Goal: Information Seeking & Learning: Learn about a topic

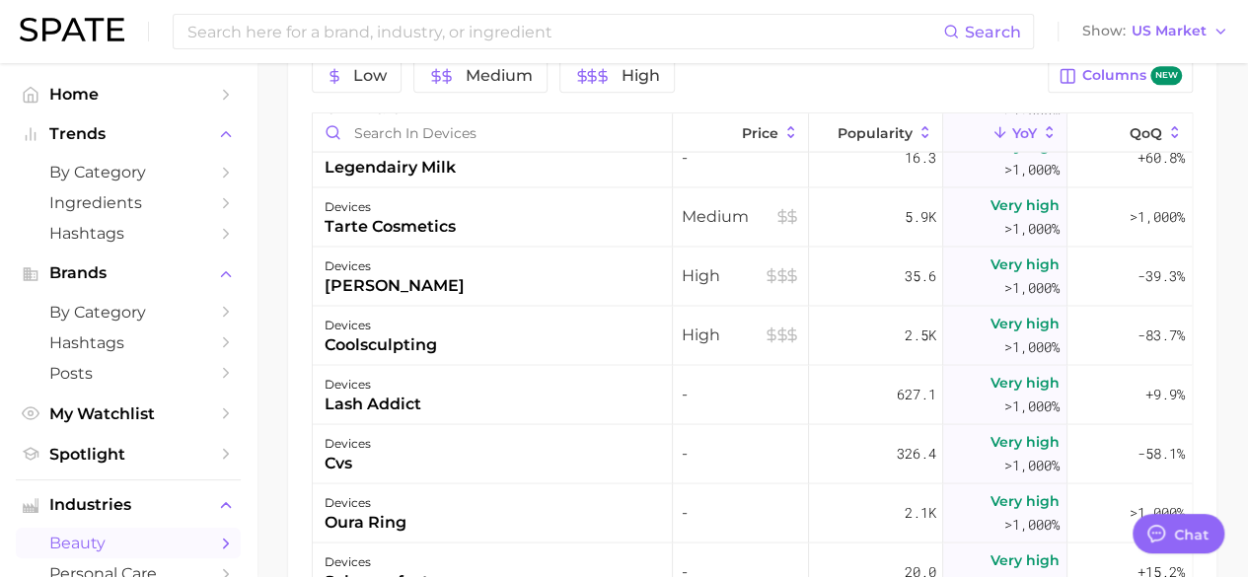
scroll to position [1264, 0]
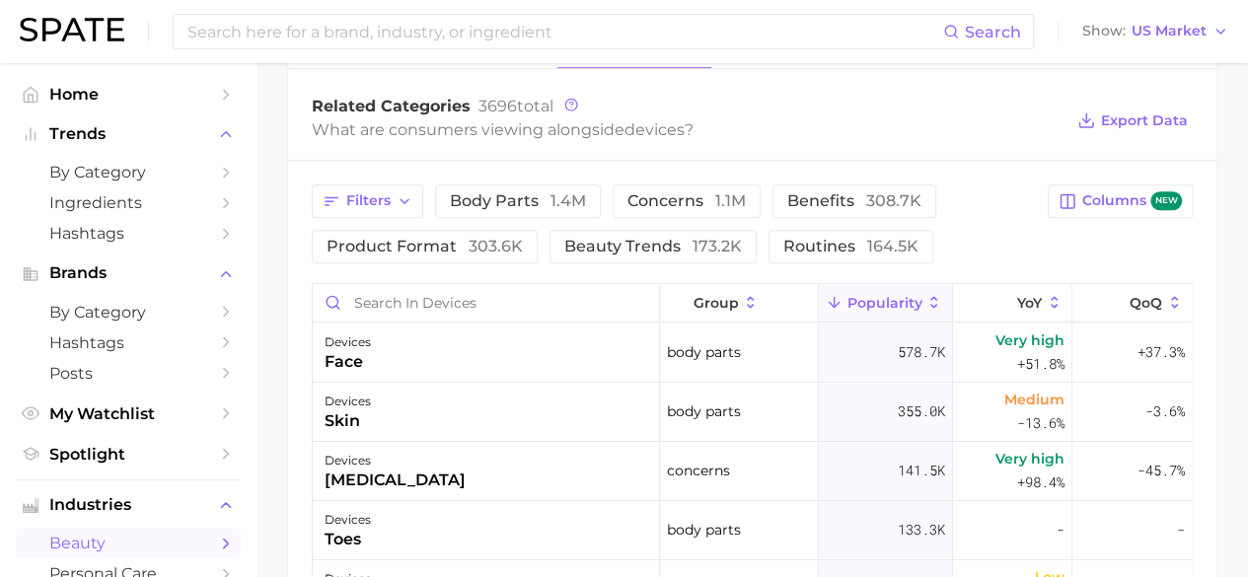
scroll to position [821, 0]
type textarea "x"
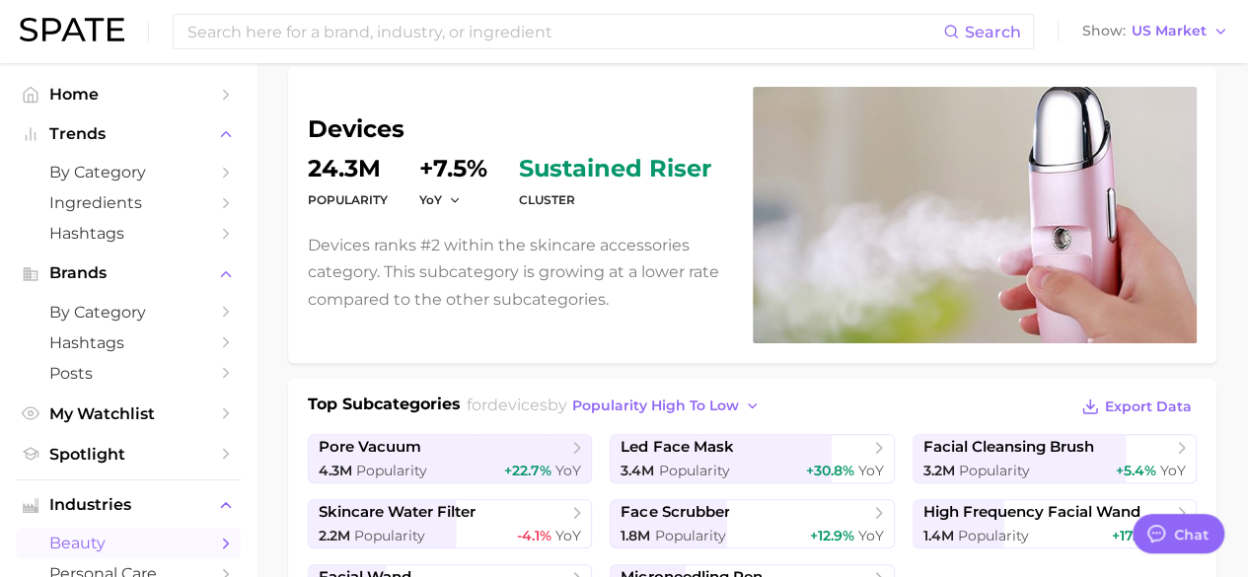
scroll to position [213, 0]
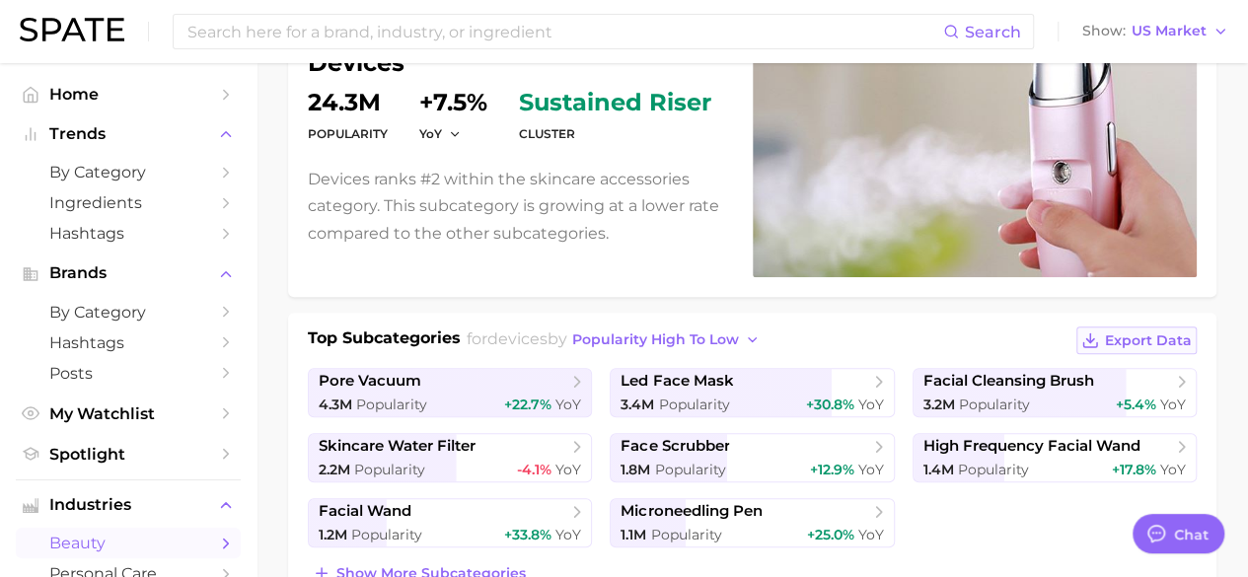
click at [1129, 333] on span "Export Data" at bounding box center [1148, 341] width 87 height 17
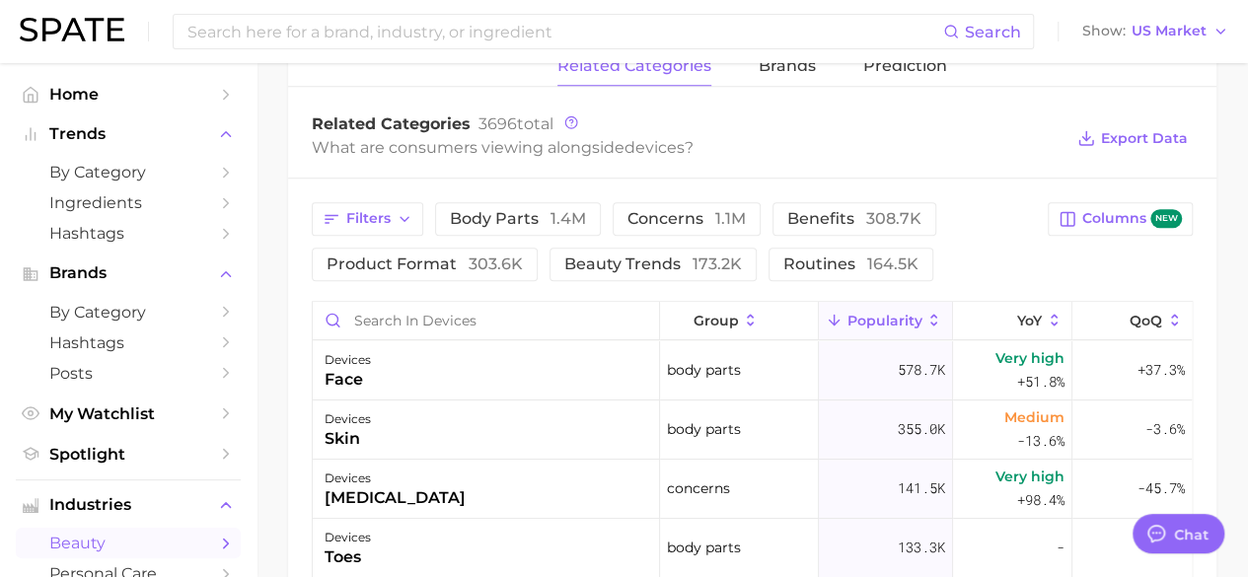
scroll to position [803, 0]
click at [703, 219] on span "concerns 1.1m" at bounding box center [687, 220] width 118 height 16
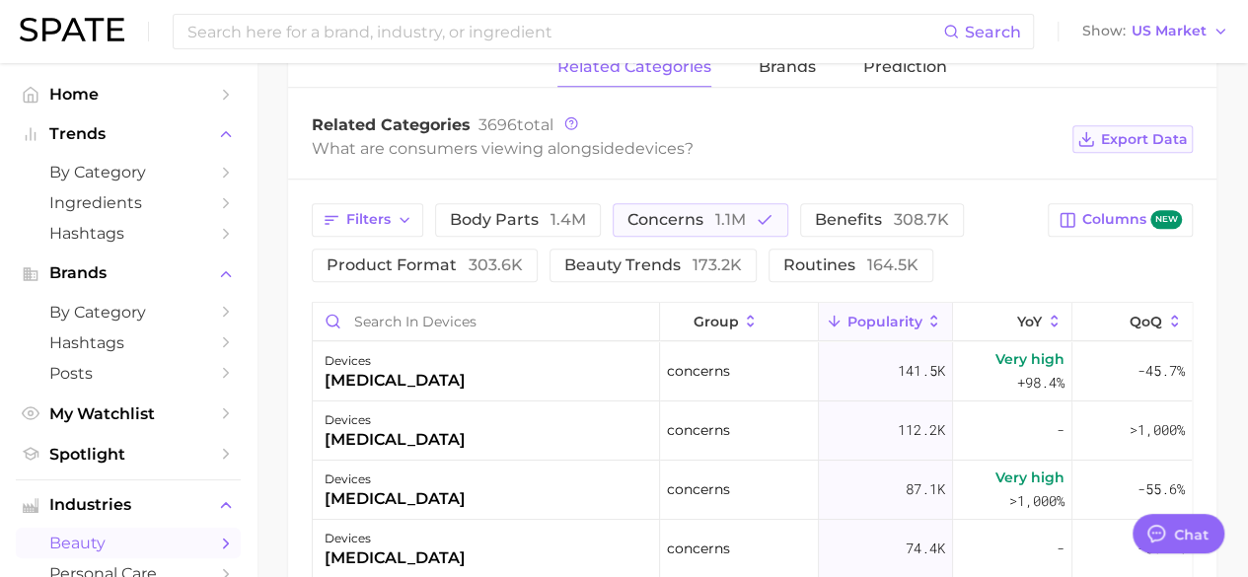
click at [1103, 125] on button "Export Data" at bounding box center [1133, 139] width 120 height 28
click at [859, 224] on span "benefits 308.7k" at bounding box center [882, 220] width 134 height 16
click at [756, 221] on icon "button" at bounding box center [765, 220] width 18 height 18
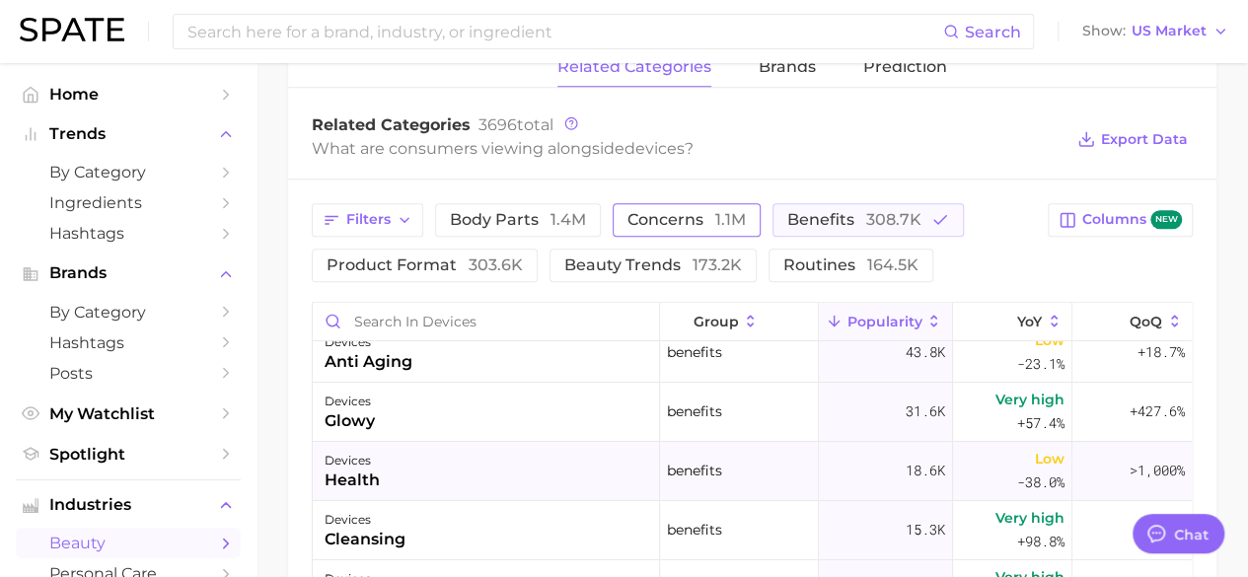
scroll to position [0, 0]
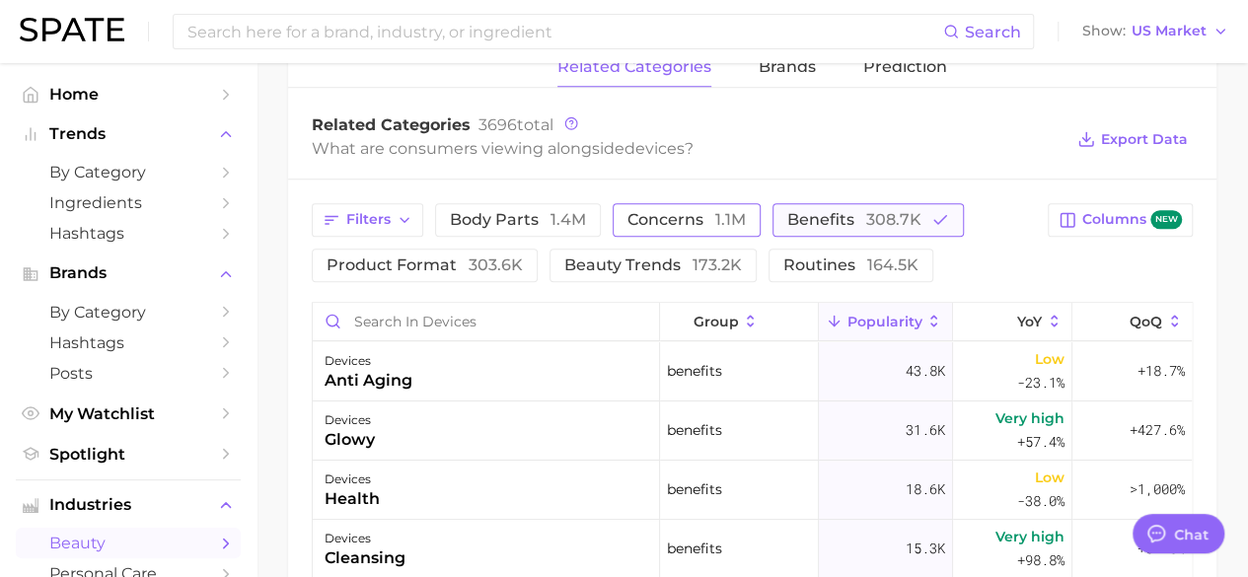
click at [932, 218] on icon "button" at bounding box center [941, 220] width 18 height 18
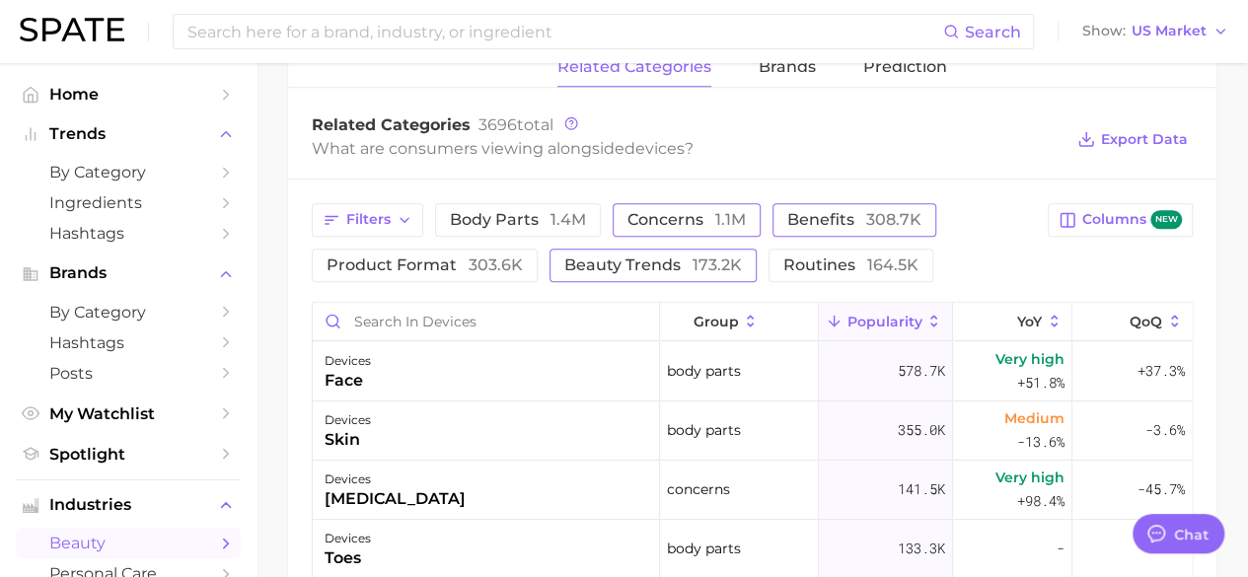
click at [731, 261] on span "173.2k" at bounding box center [717, 265] width 49 height 19
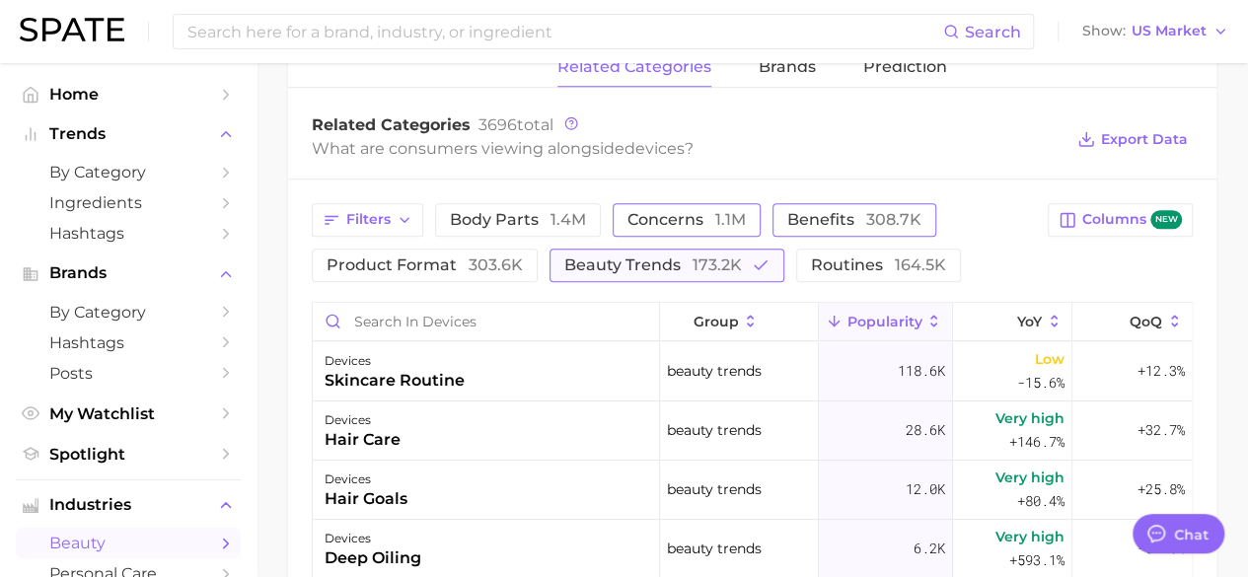
click at [731, 261] on span "173.2k" at bounding box center [717, 265] width 49 height 19
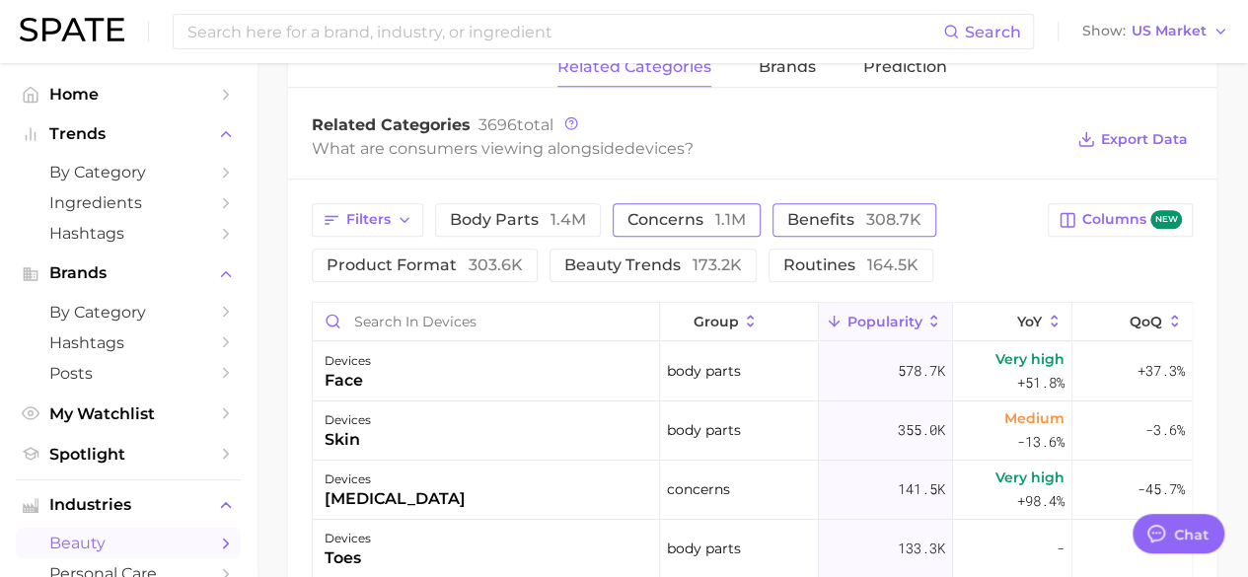
click at [715, 218] on span "1.1m" at bounding box center [730, 219] width 31 height 19
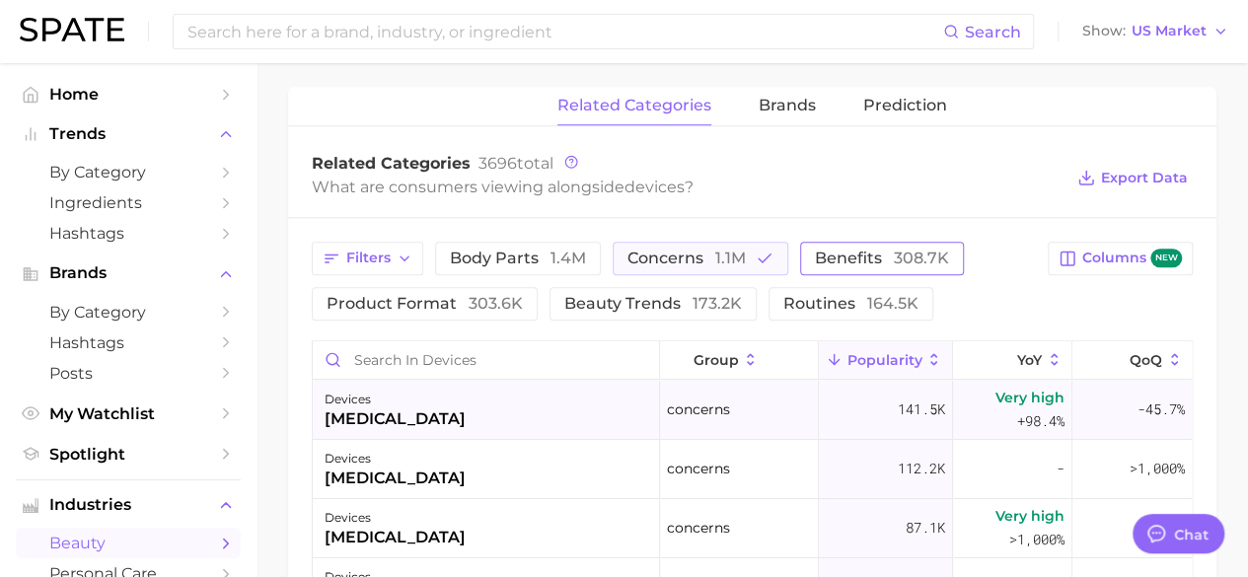
scroll to position [764, 0]
click at [573, 156] on icon at bounding box center [571, 163] width 14 height 14
click at [989, 277] on div "Filters body parts 1.4m concerns 1.1m benefits 308.7k product format 303.6k bea…" at bounding box center [674, 282] width 724 height 79
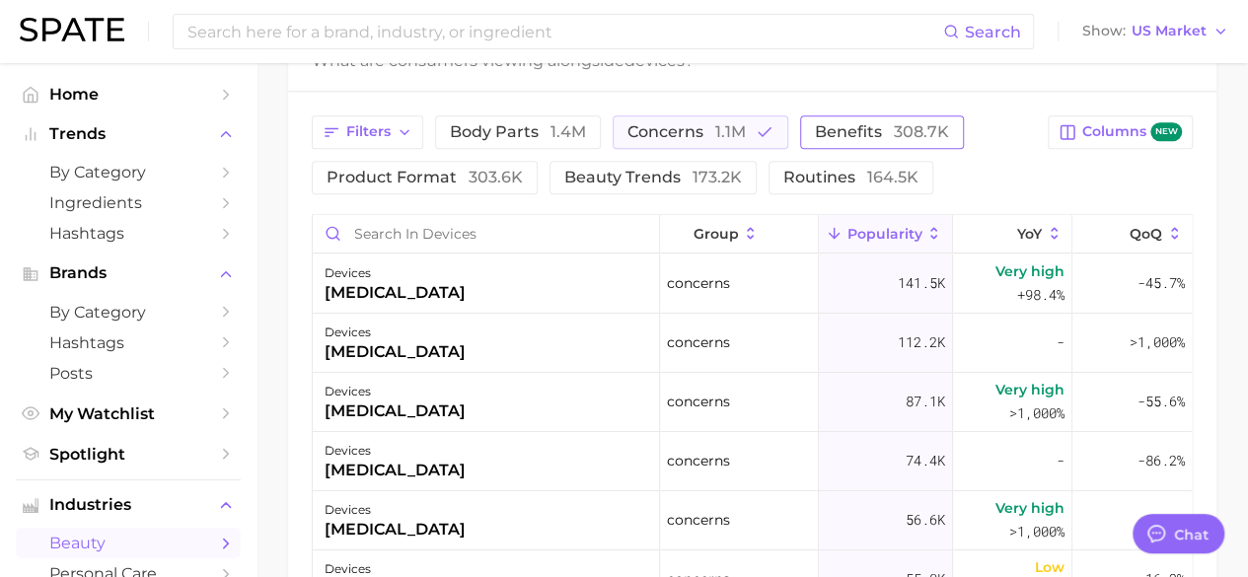
scroll to position [892, 0]
click at [890, 230] on span "Popularity" at bounding box center [884, 233] width 75 height 16
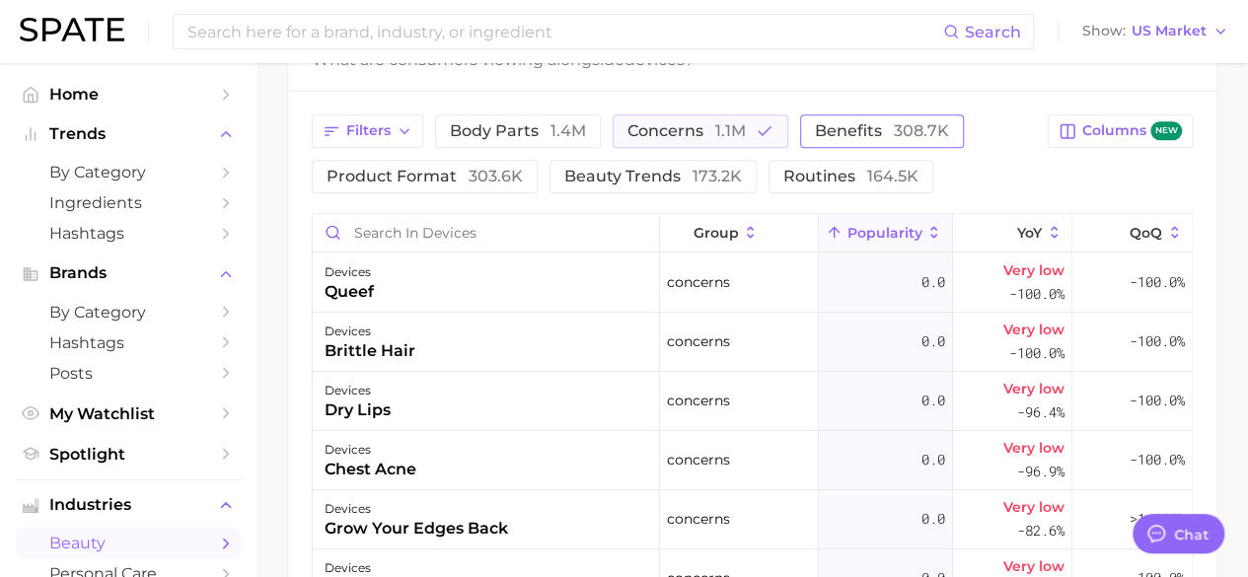
click at [880, 228] on span "Popularity" at bounding box center [884, 233] width 75 height 16
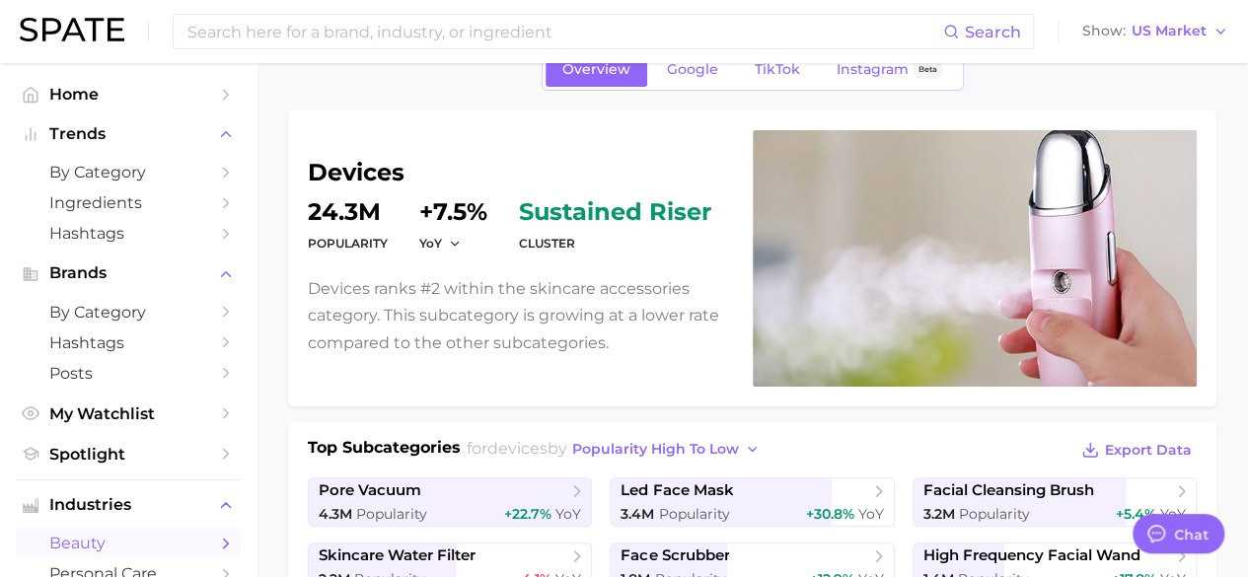
scroll to position [0, 0]
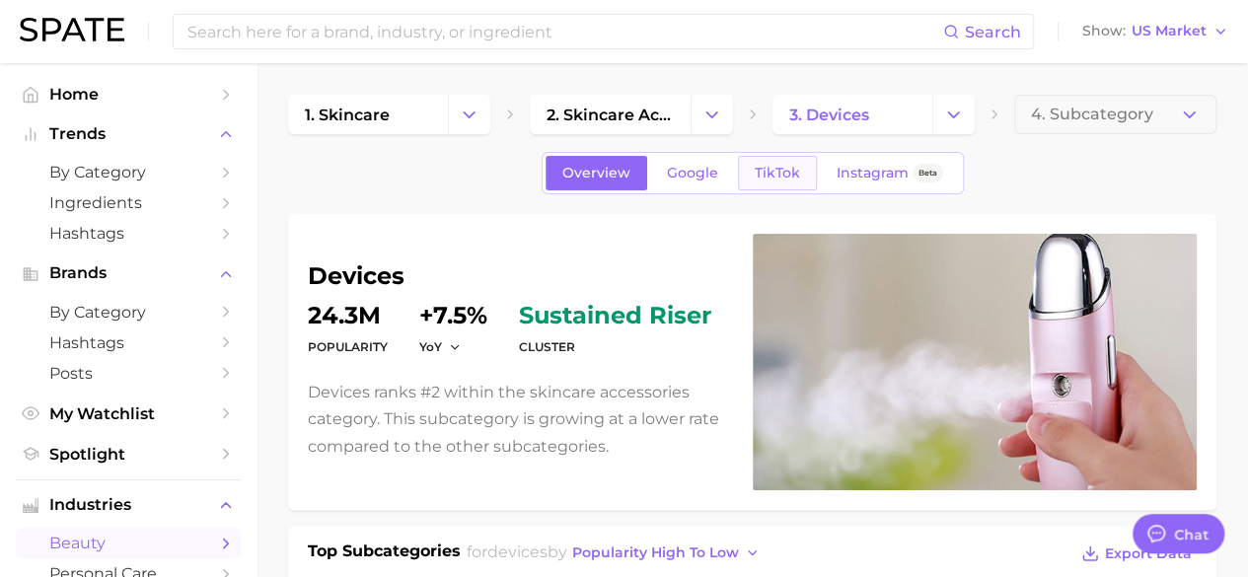
click at [757, 179] on span "TikTok" at bounding box center [777, 173] width 45 height 17
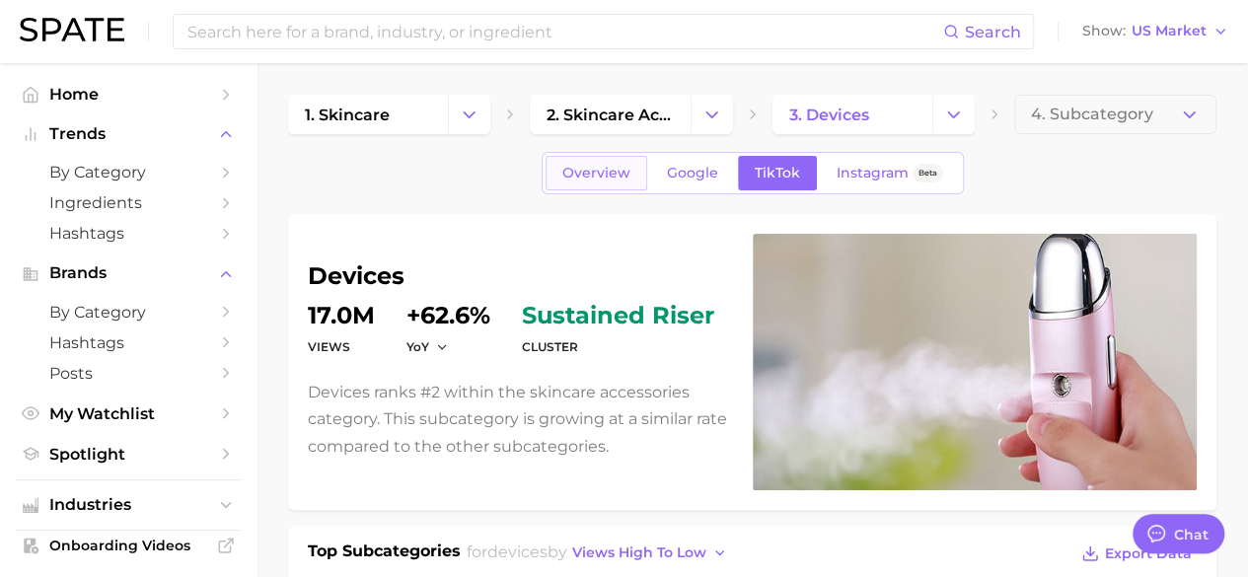
click at [595, 175] on span "Overview" at bounding box center [596, 173] width 68 height 17
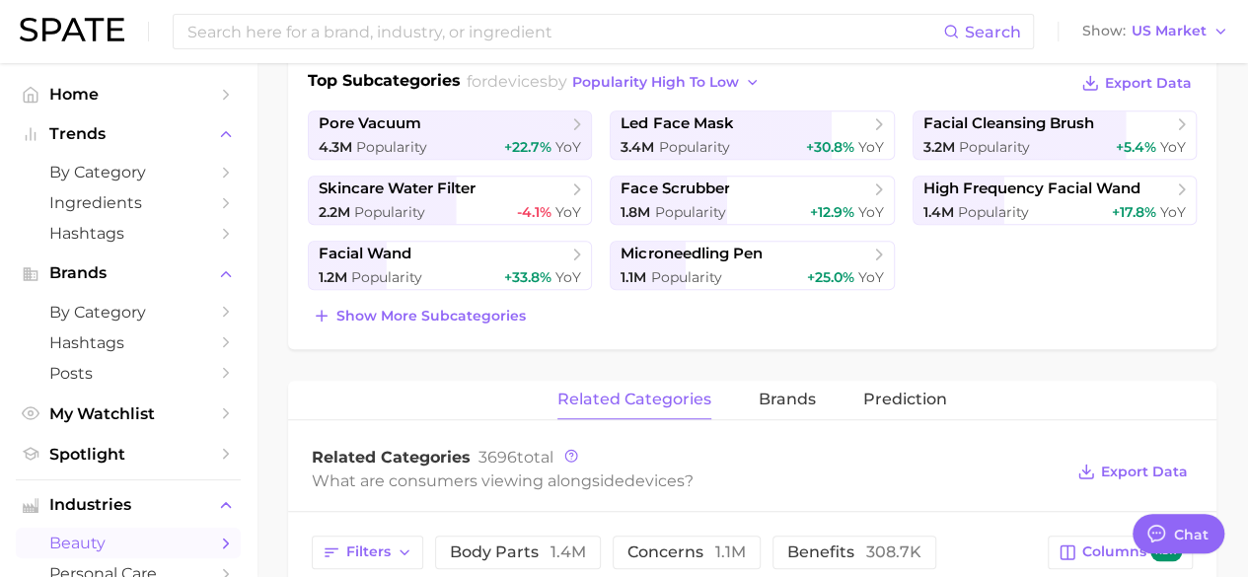
scroll to position [472, 0]
click at [500, 321] on button "Show more subcategories" at bounding box center [419, 315] width 223 height 28
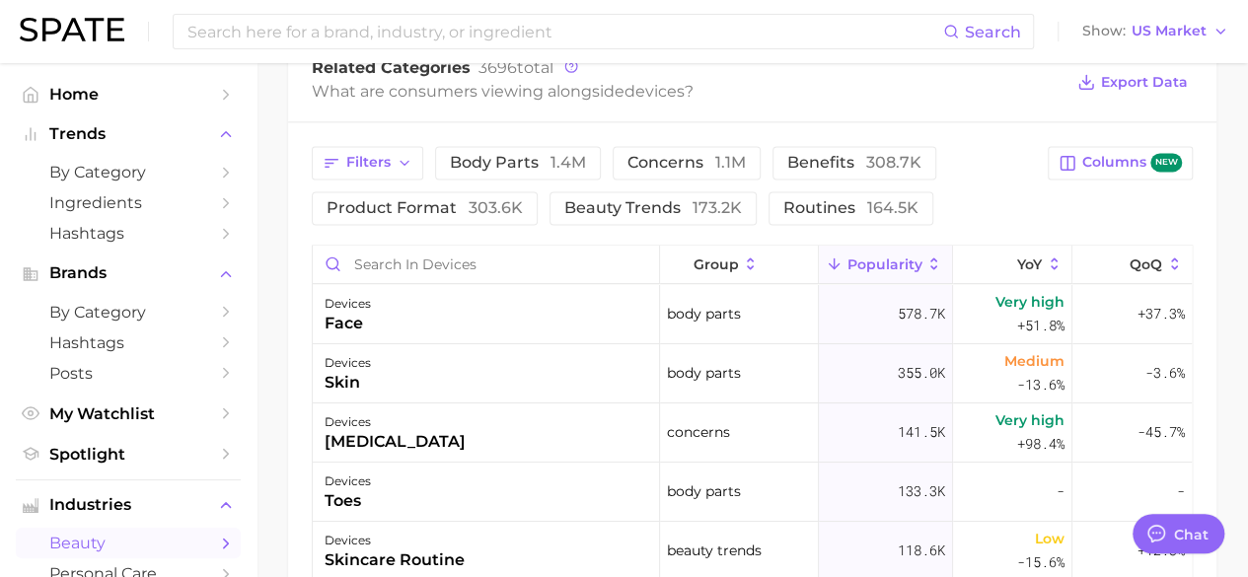
scroll to position [1377, 0]
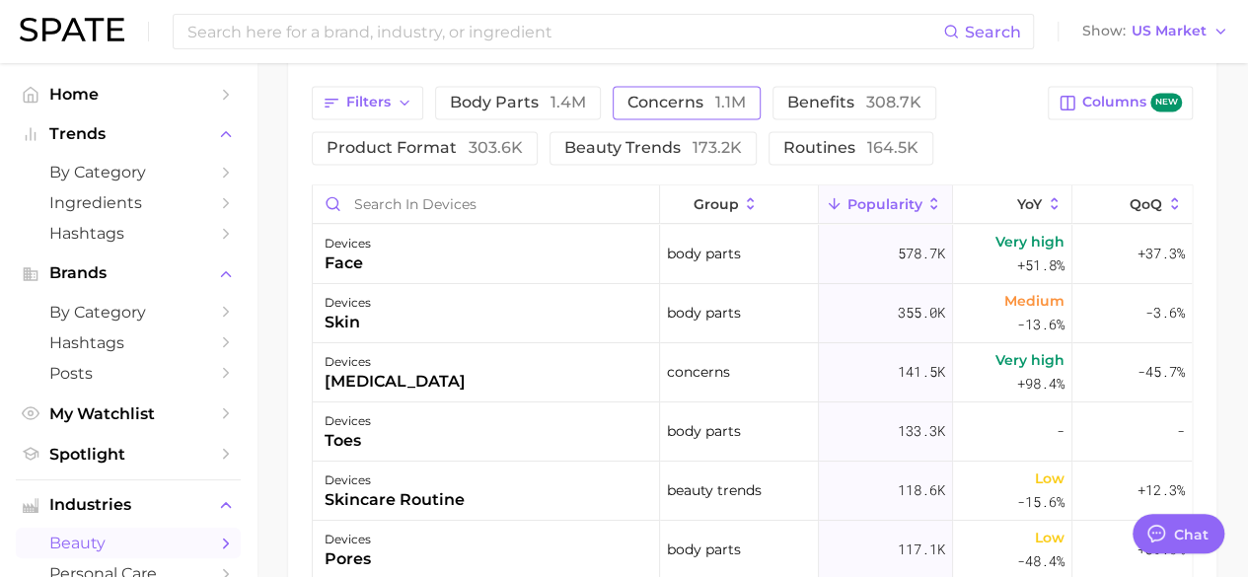
click at [673, 108] on button "concerns 1.1m" at bounding box center [687, 103] width 148 height 34
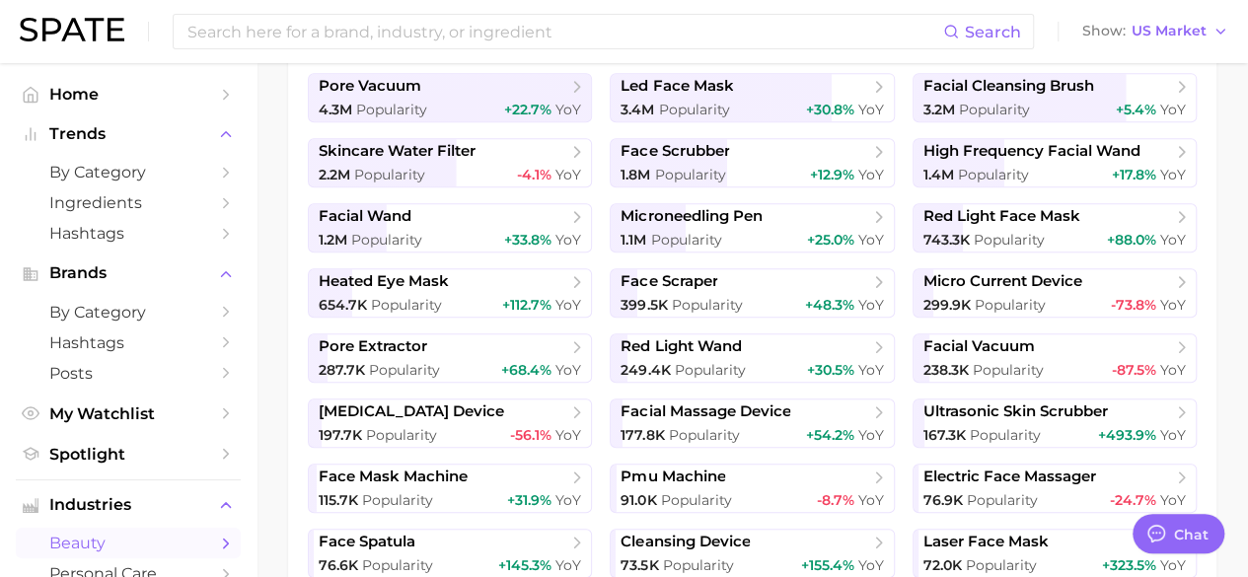
scroll to position [477, 0]
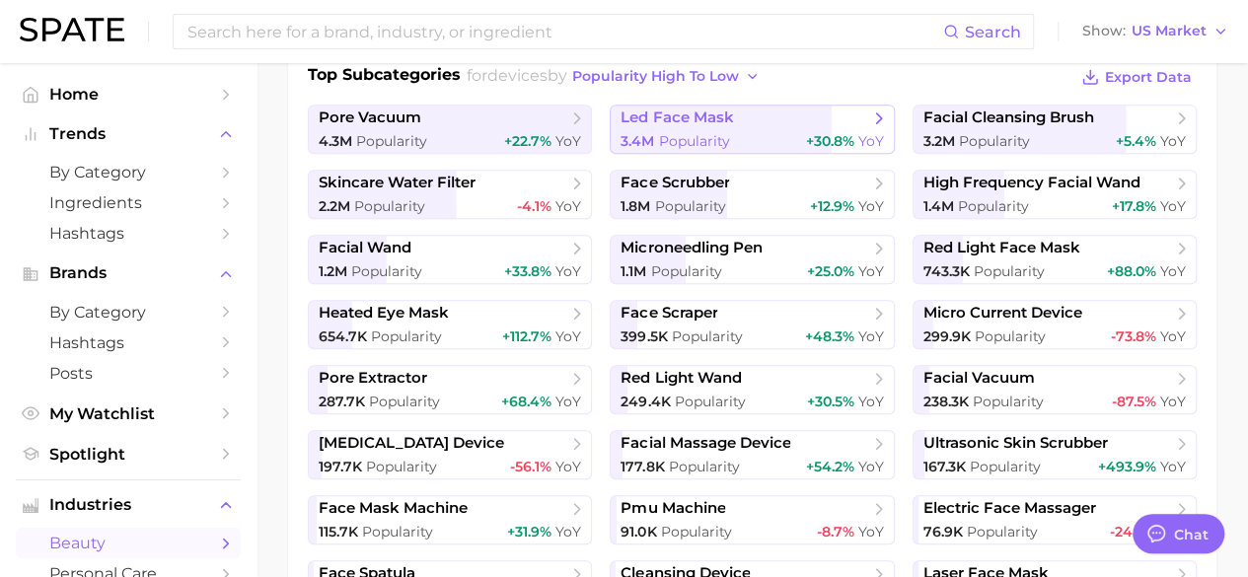
click at [818, 110] on span "led face mask" at bounding box center [745, 119] width 249 height 20
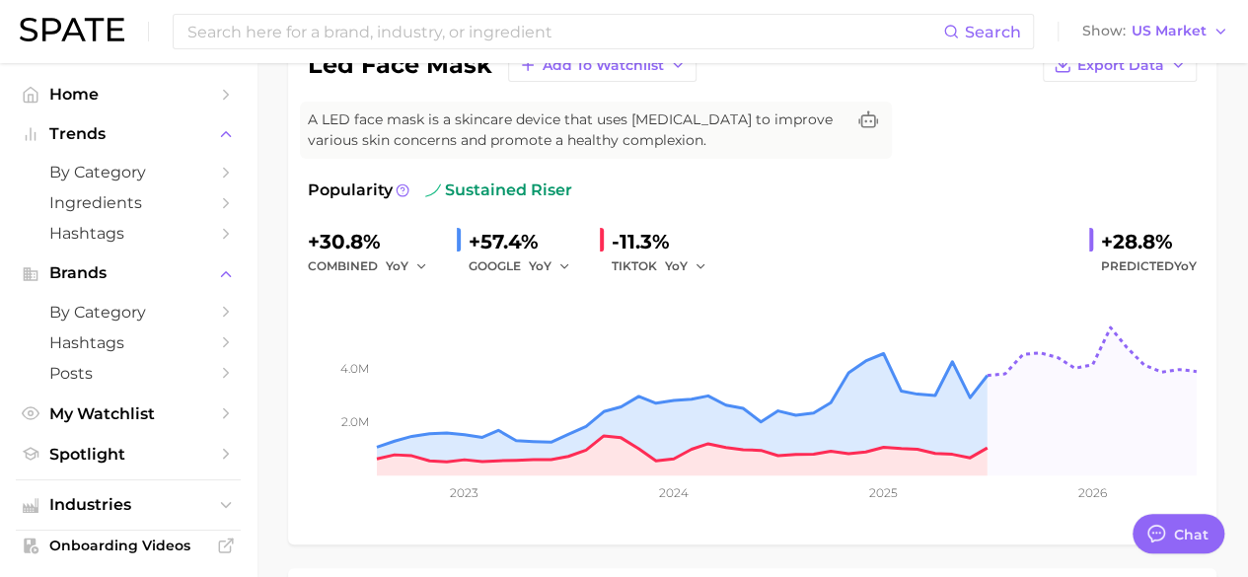
scroll to position [187, 0]
click at [419, 259] on icon "button" at bounding box center [421, 266] width 14 height 14
click at [824, 240] on div "+30.8% combined YoY YoY QoQ MoM +57.4% GOOGLE YoY -11.3% TIKTOK YoY +28.8% Pred…" at bounding box center [752, 251] width 889 height 52
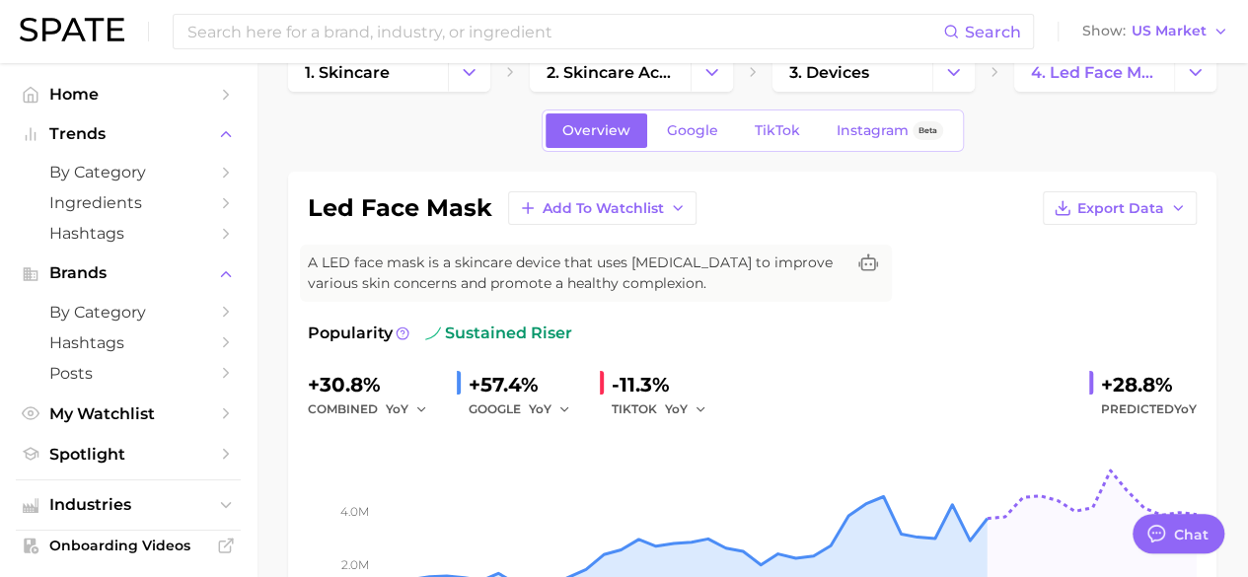
scroll to position [0, 0]
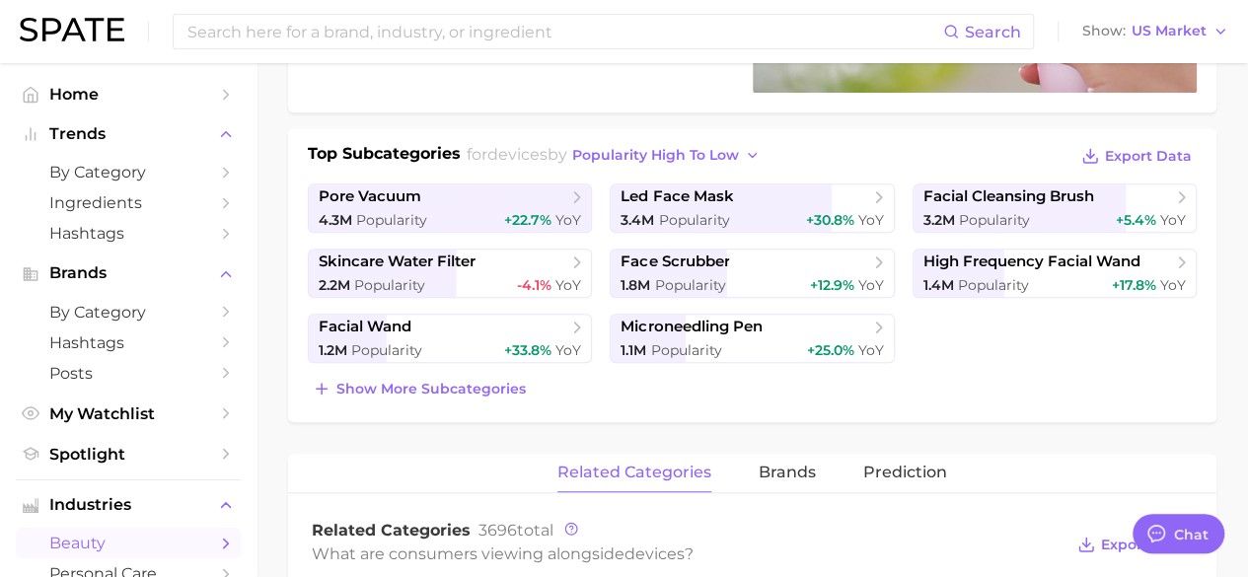
scroll to position [397, 0]
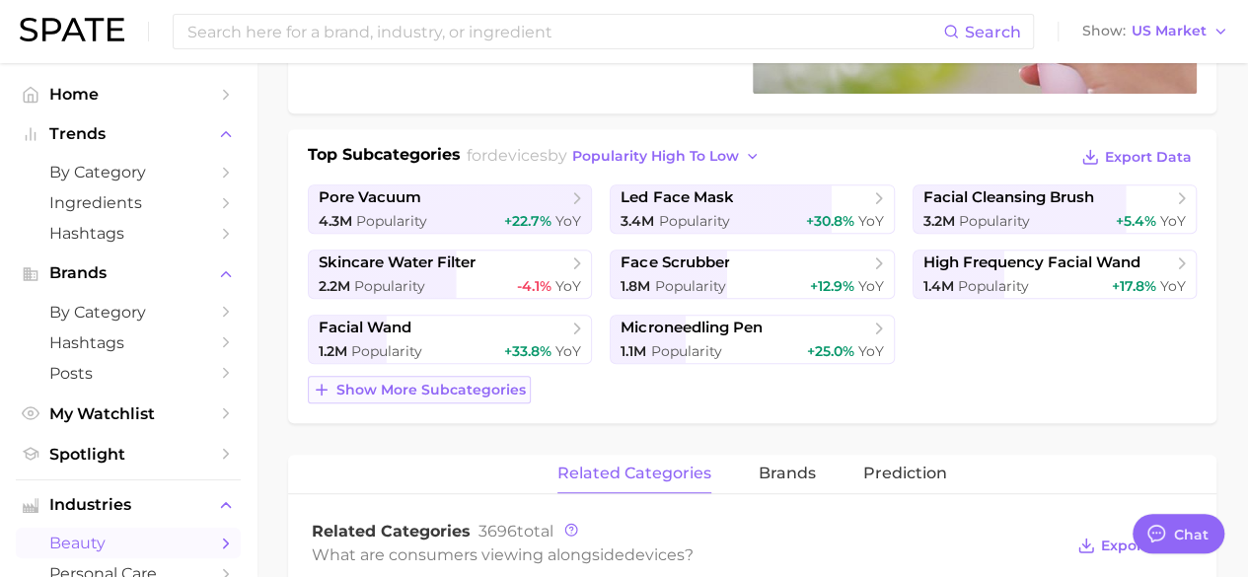
click at [505, 394] on span "Show more subcategories" at bounding box center [431, 390] width 189 height 17
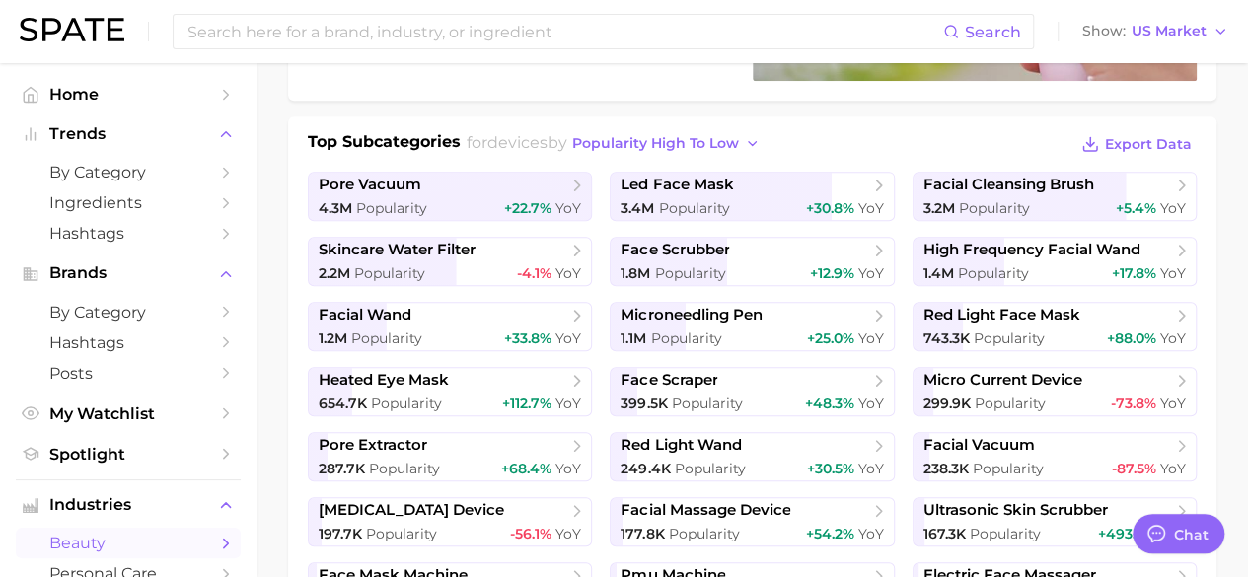
scroll to position [409, 0]
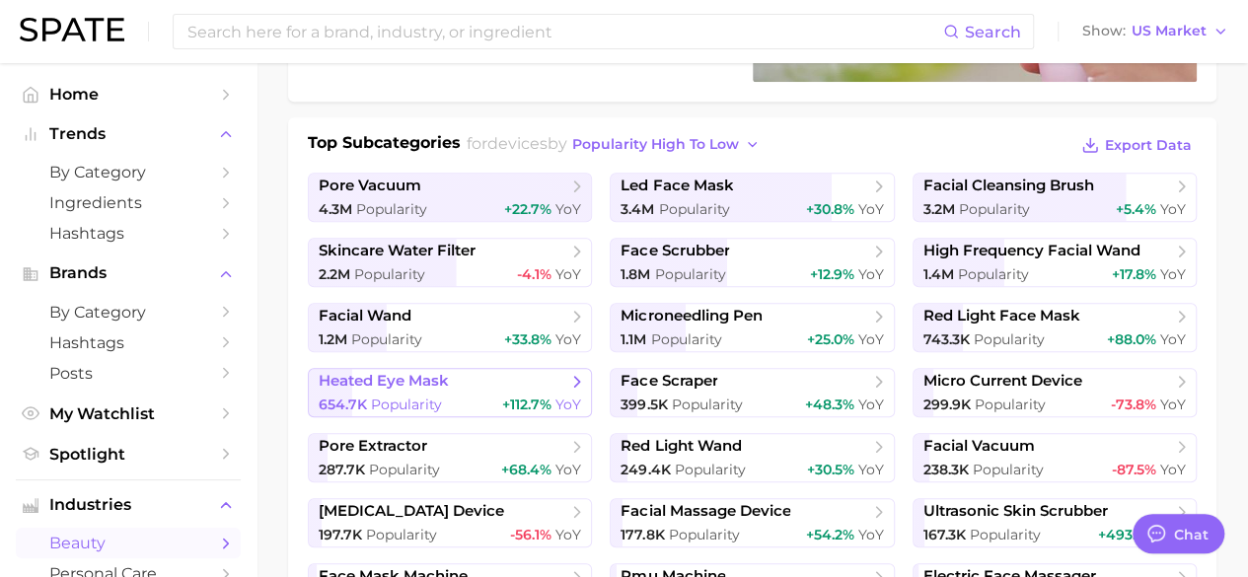
click at [534, 396] on span "+112.7%" at bounding box center [526, 405] width 49 height 18
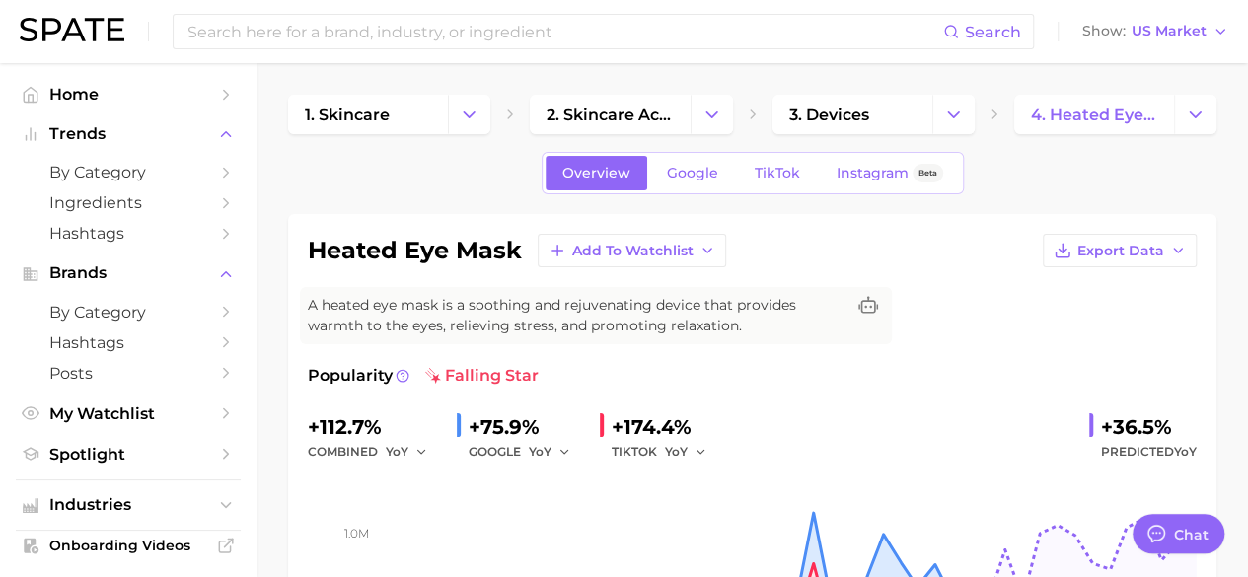
scroll to position [409, 0]
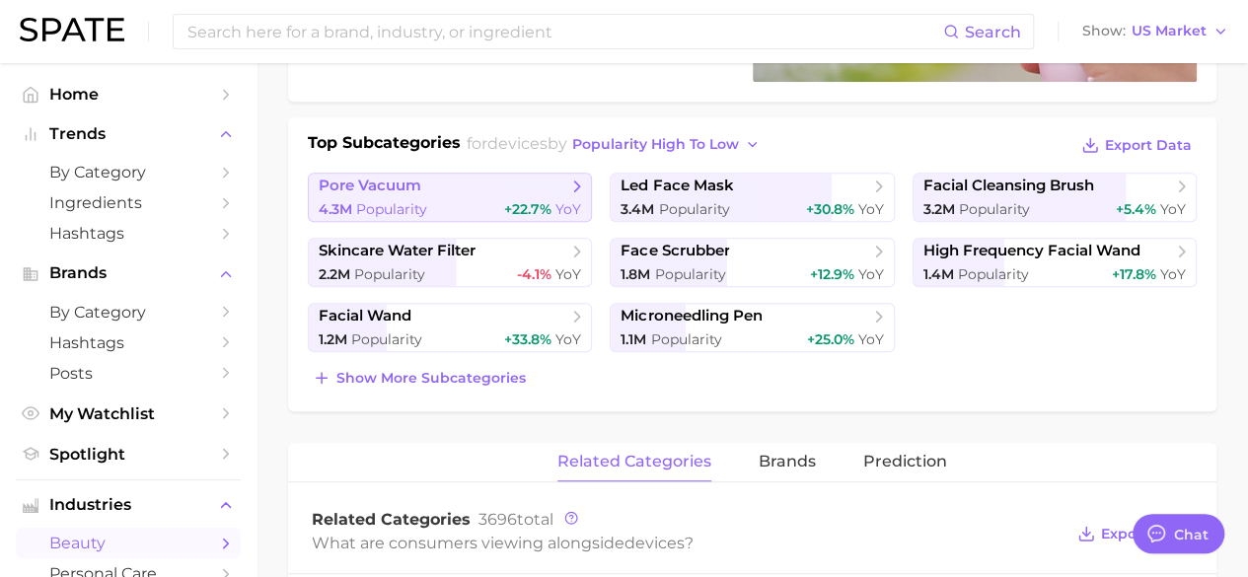
click at [556, 184] on span "pore vacuum" at bounding box center [443, 187] width 249 height 20
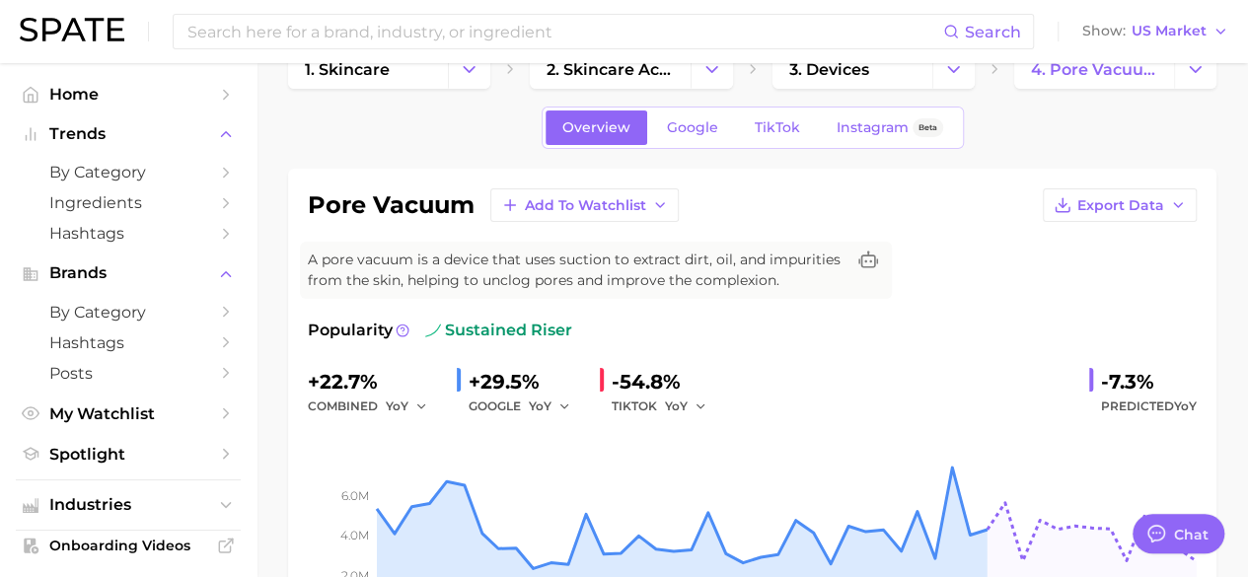
scroll to position [40, 0]
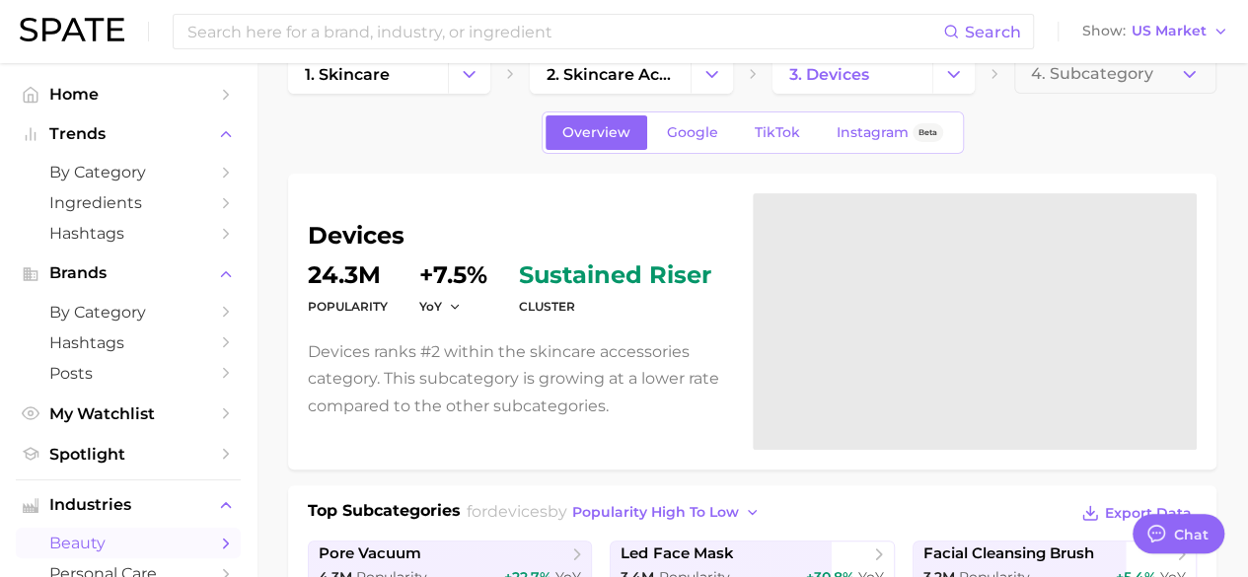
scroll to position [409, 0]
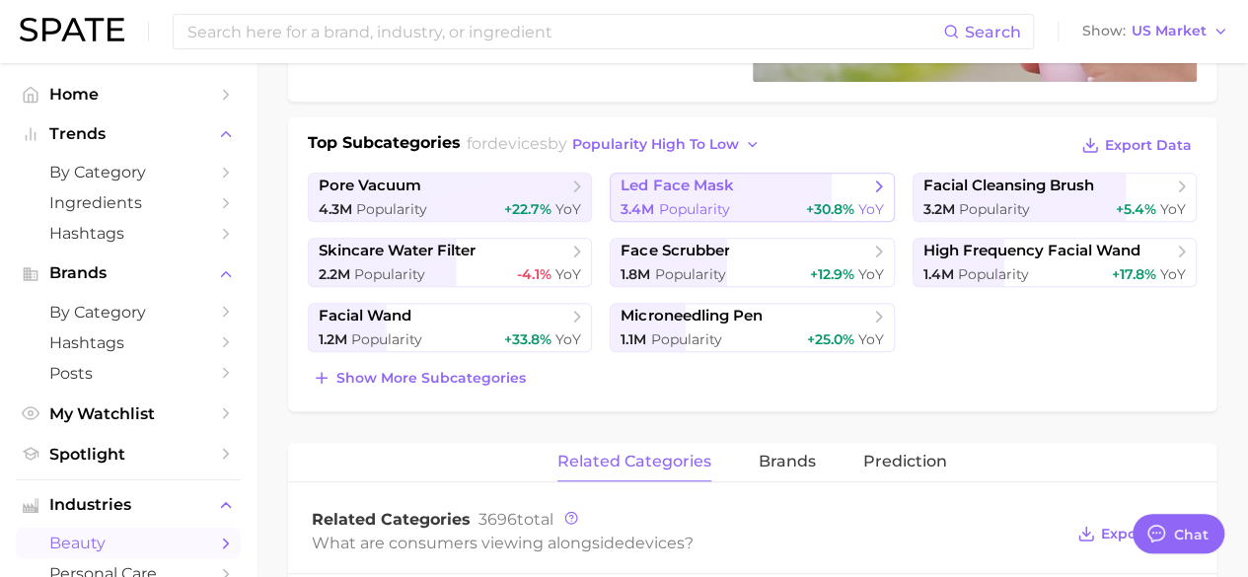
click at [850, 188] on span "led face mask" at bounding box center [745, 187] width 249 height 20
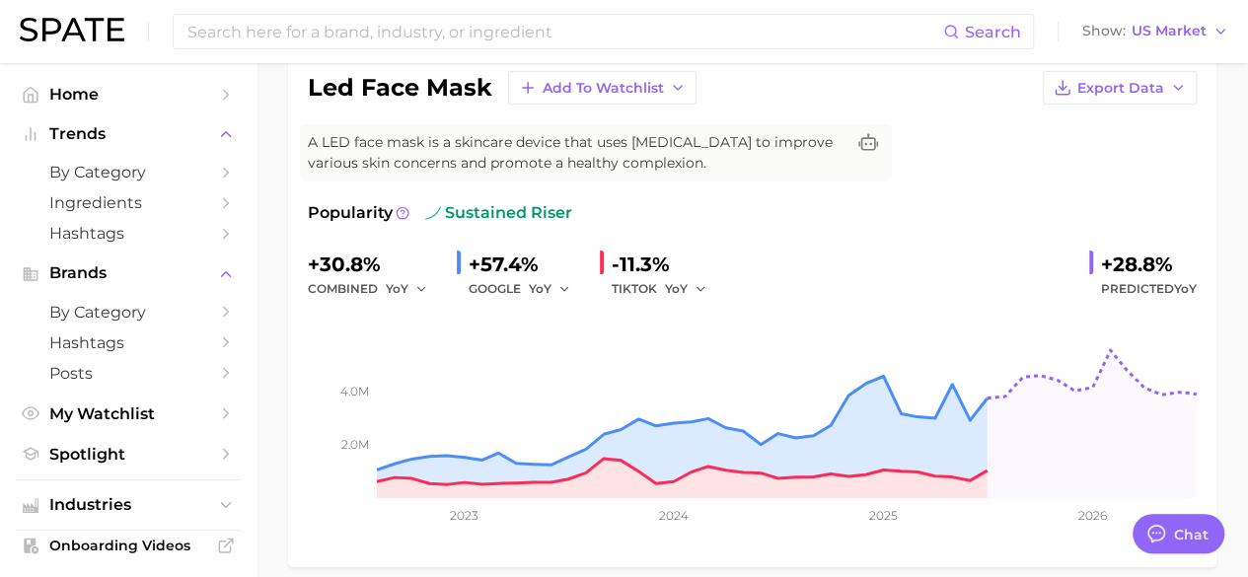
scroll to position [161, 0]
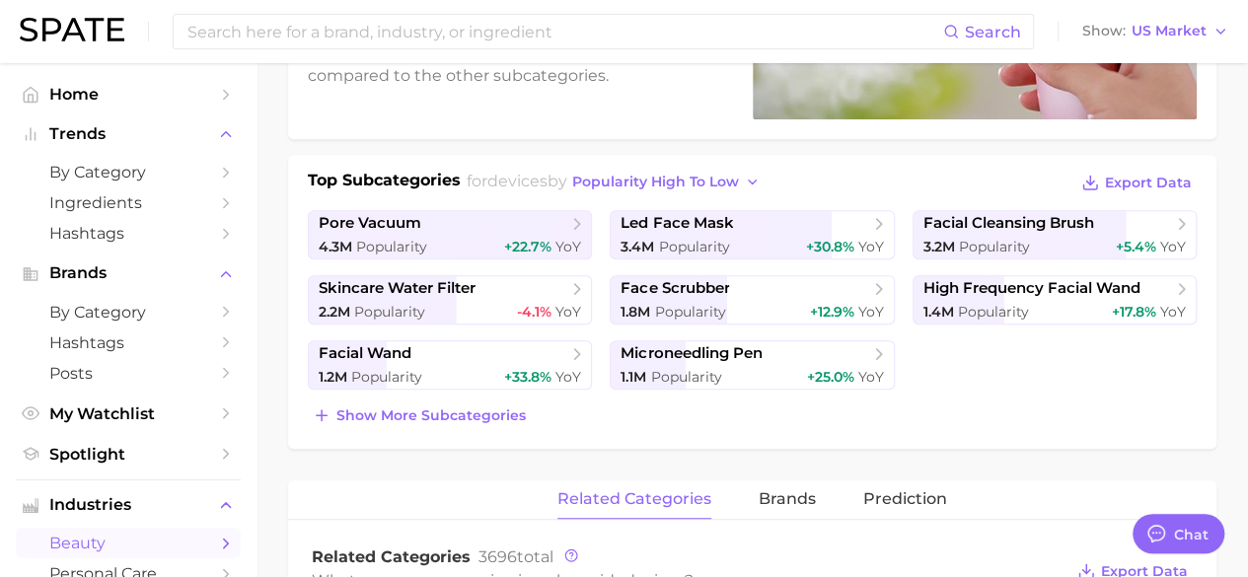
scroll to position [373, 0]
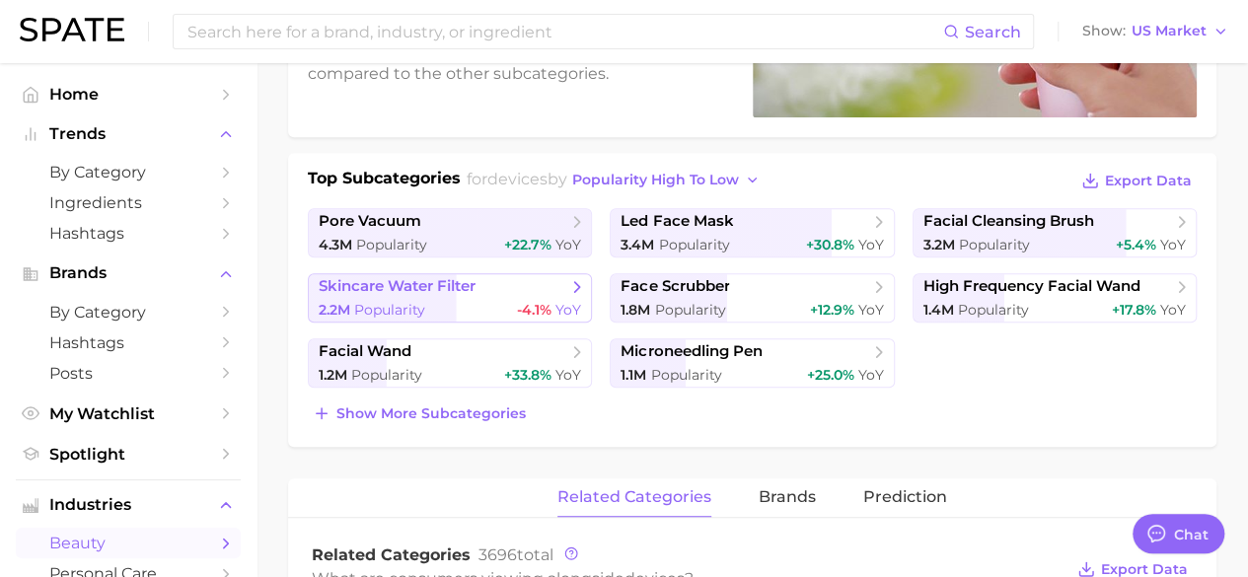
click at [565, 289] on span "skincare water filter" at bounding box center [443, 287] width 249 height 20
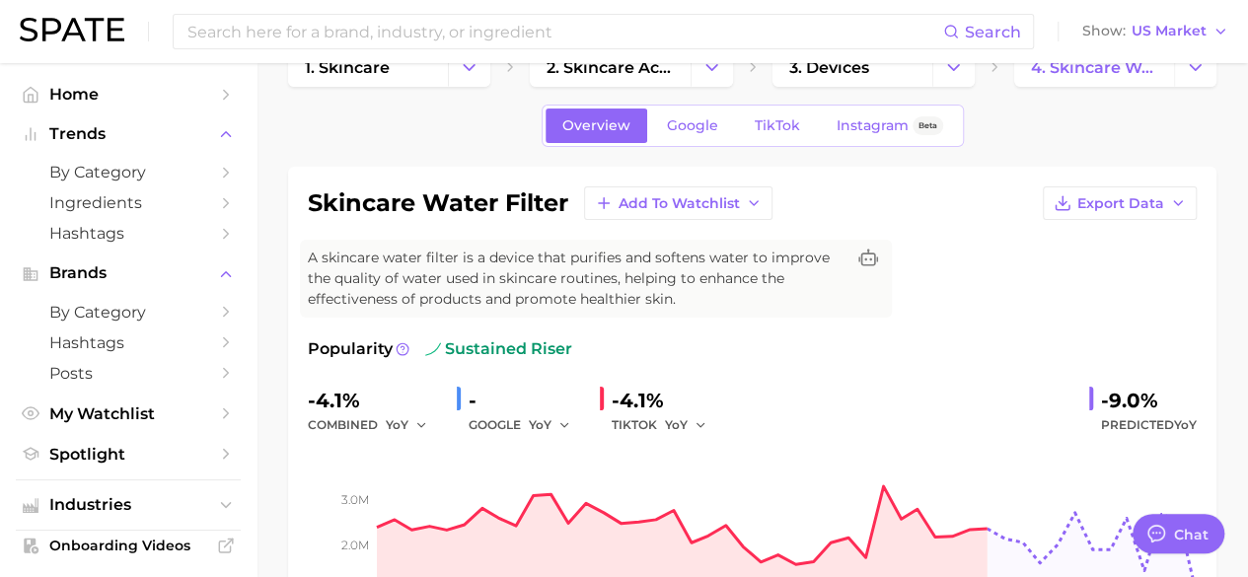
scroll to position [44, 0]
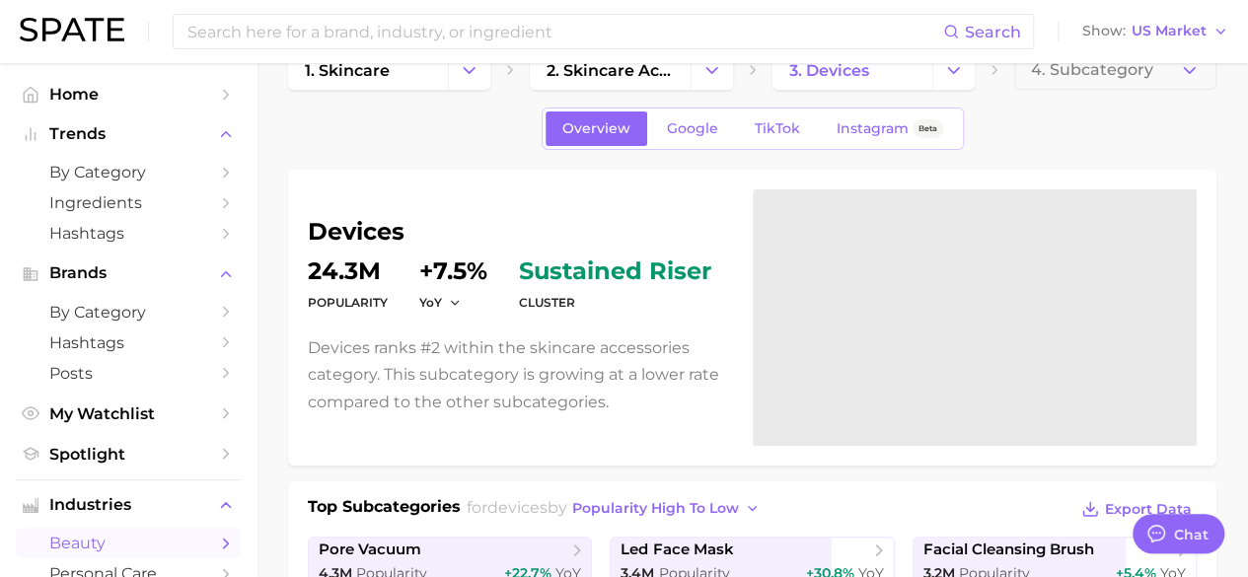
scroll to position [373, 0]
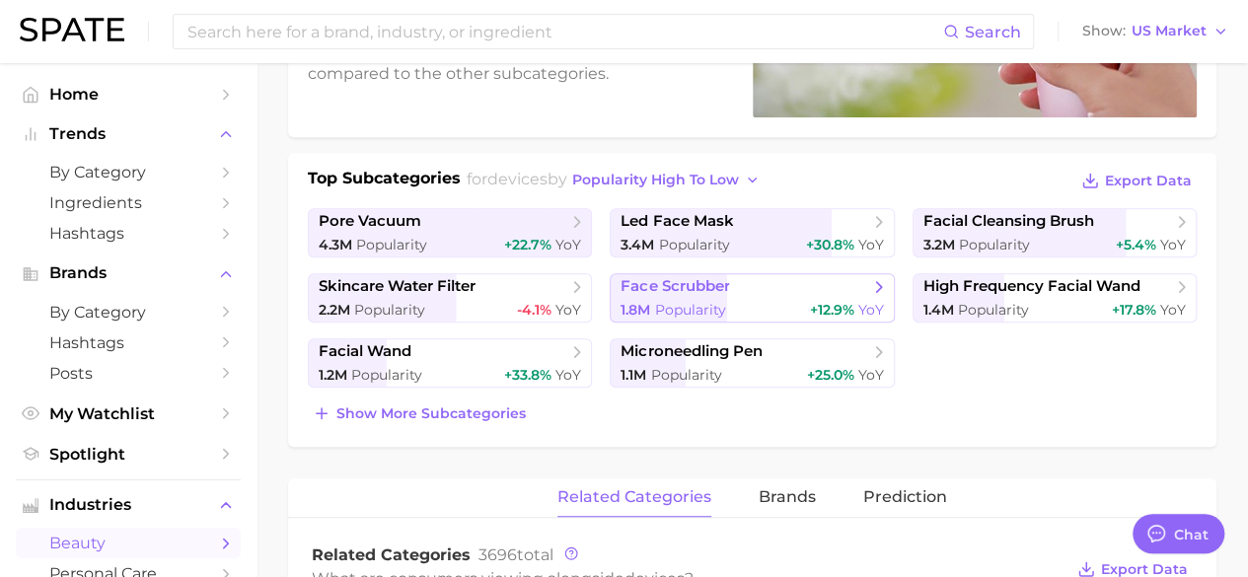
click at [774, 295] on link "face scrubber 1.8m Popularity +12.9% YoY" at bounding box center [752, 297] width 284 height 49
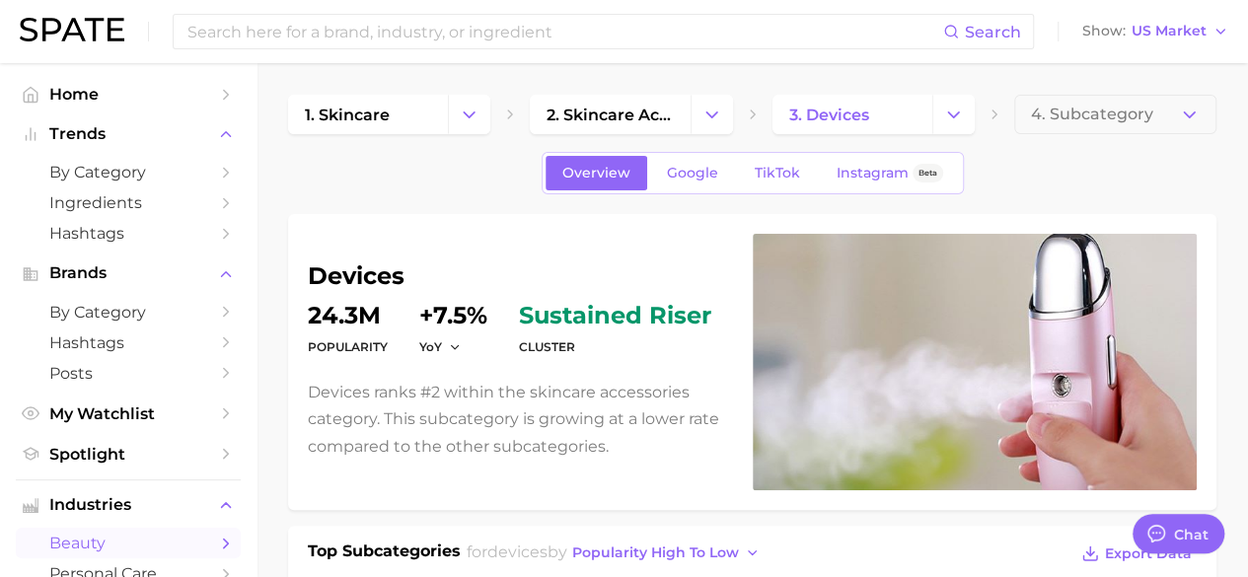
scroll to position [373, 0]
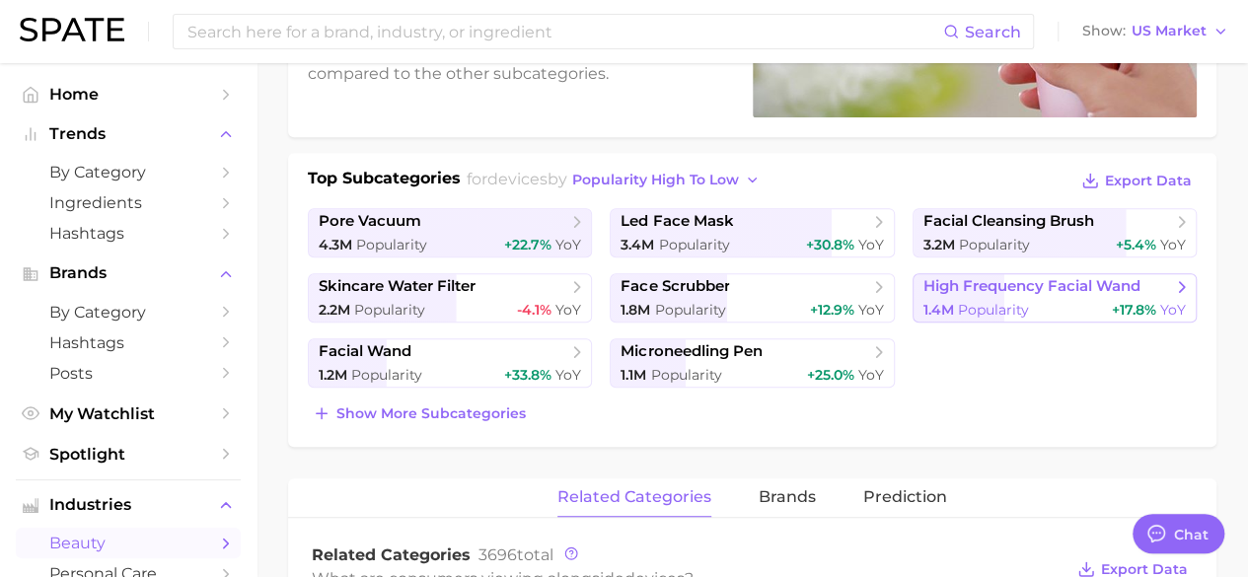
click at [1007, 307] on span "Popularity" at bounding box center [993, 310] width 71 height 18
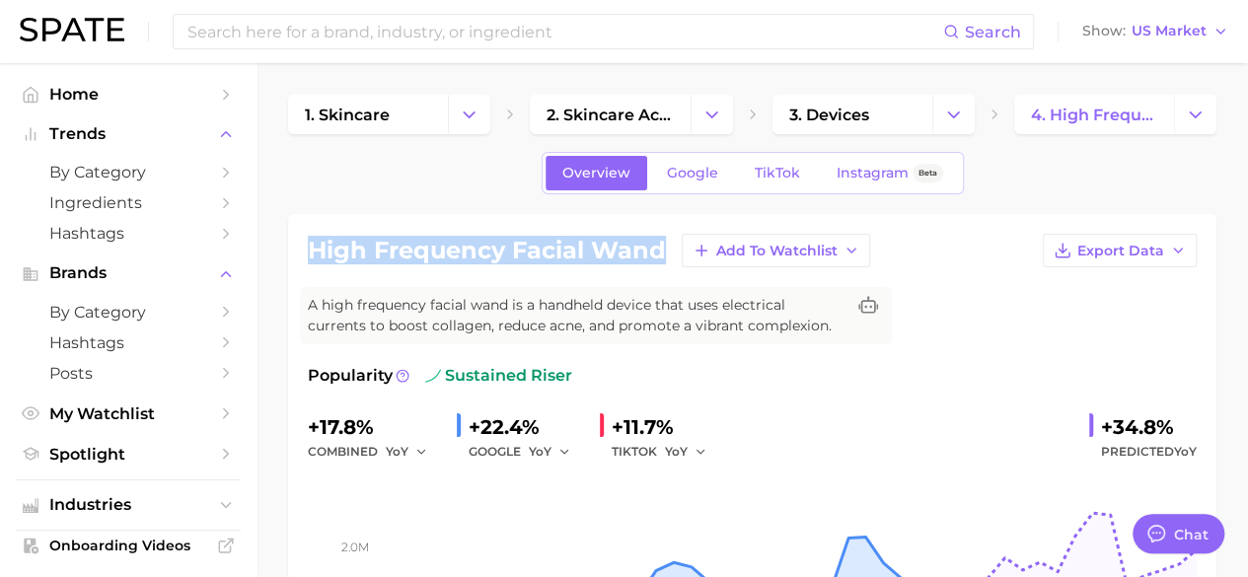
drag, startPoint x: 312, startPoint y: 248, endPoint x: 663, endPoint y: 265, distance: 351.8
click at [663, 265] on div "high frequency facial wand Add to Watchlist Export Data A high frequency facial…" at bounding box center [752, 472] width 889 height 477
copy h1 "high frequency facial wand"
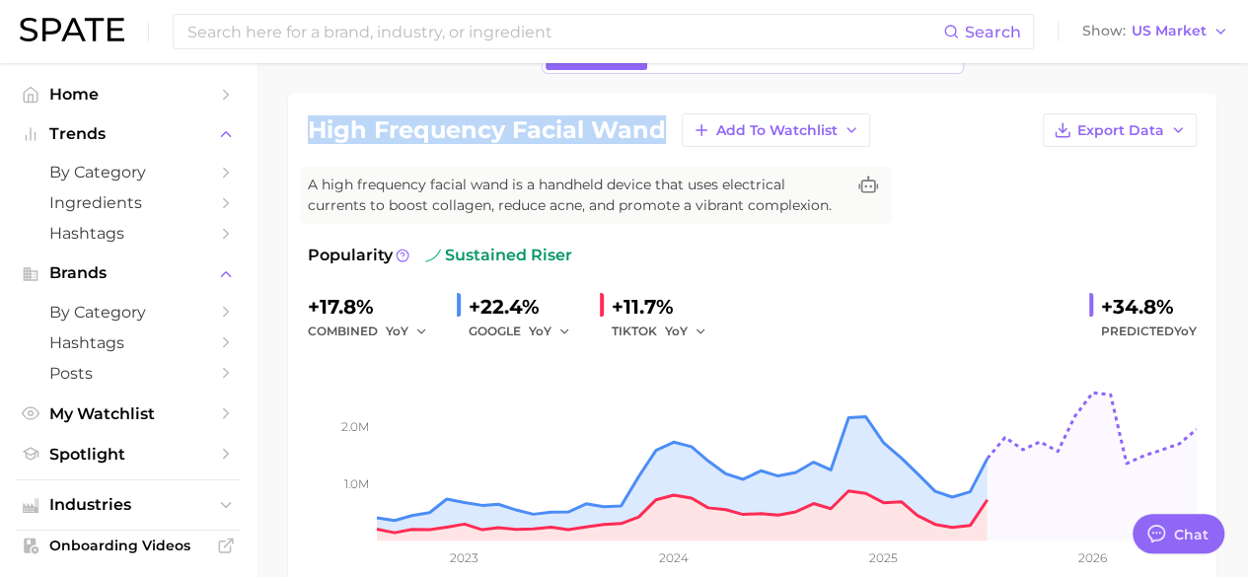
scroll to position [119, 0]
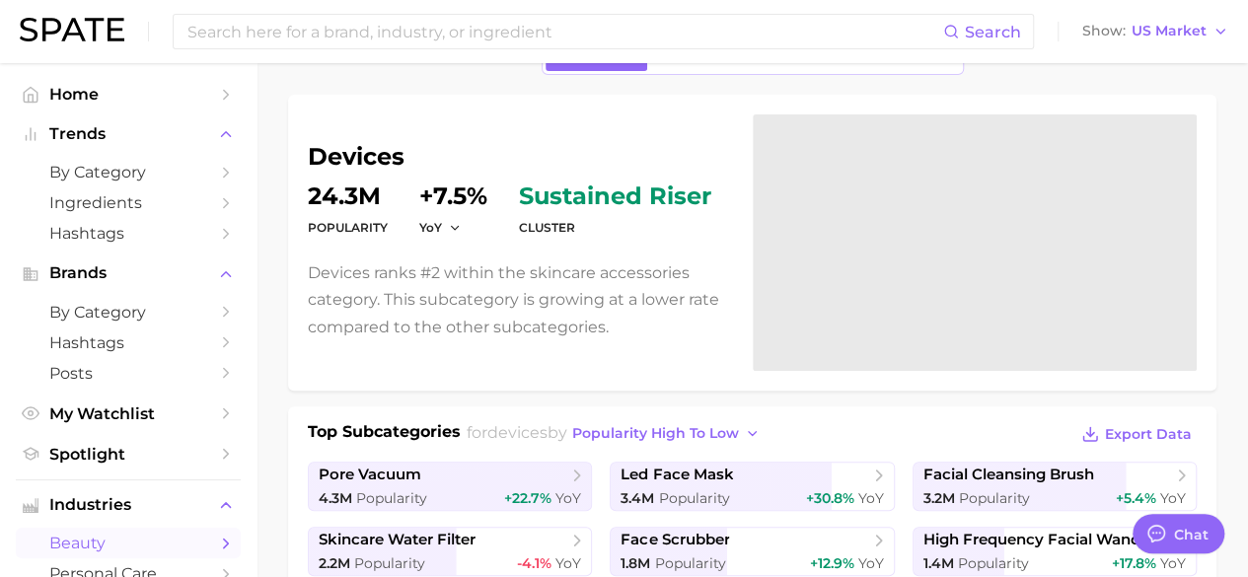
scroll to position [373, 0]
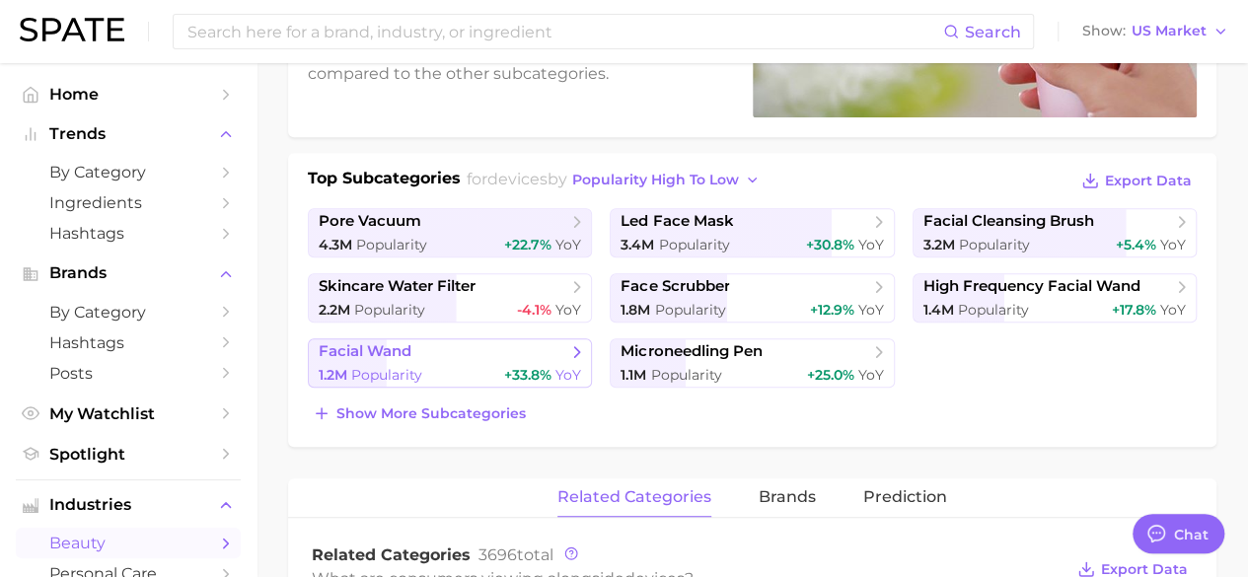
click at [494, 353] on span "facial wand" at bounding box center [443, 352] width 249 height 20
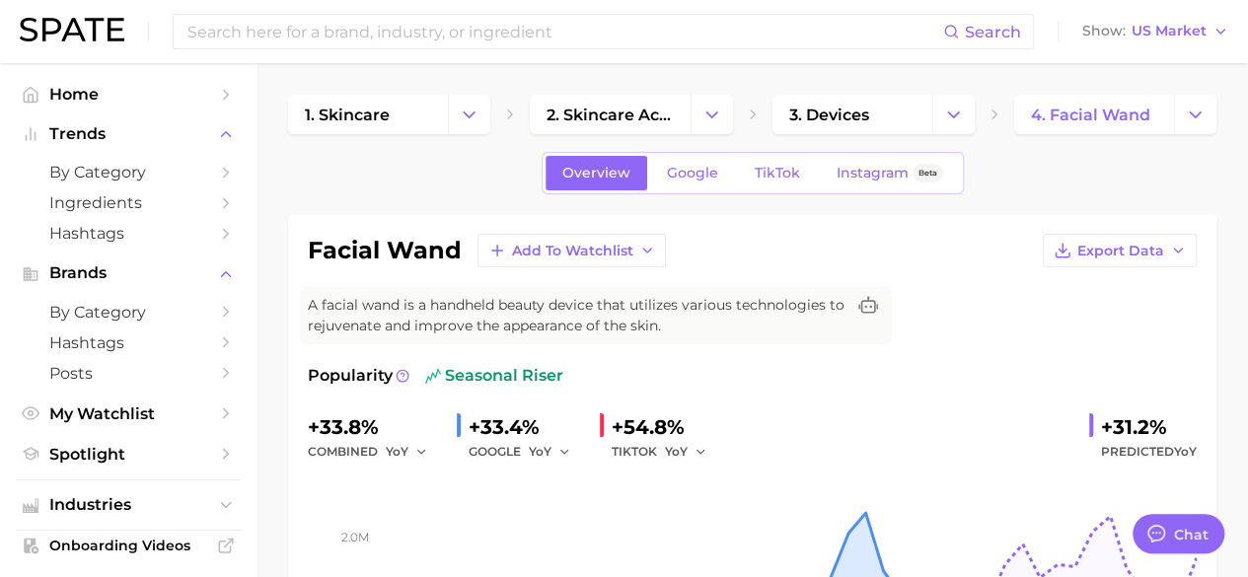
scroll to position [373, 0]
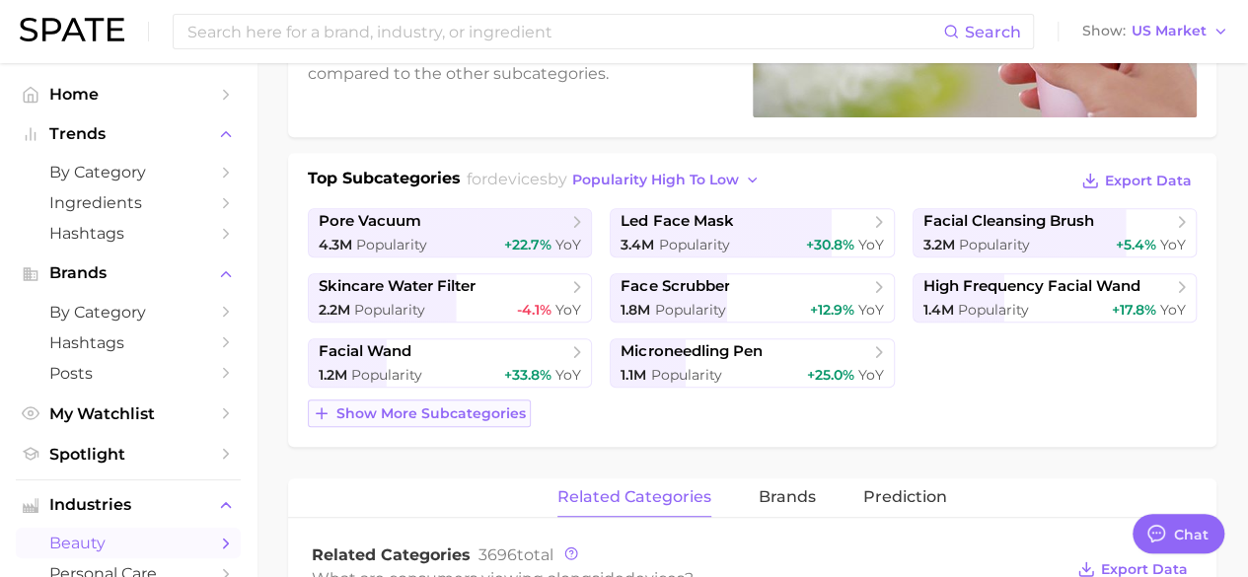
click at [444, 414] on span "Show more subcategories" at bounding box center [431, 414] width 189 height 17
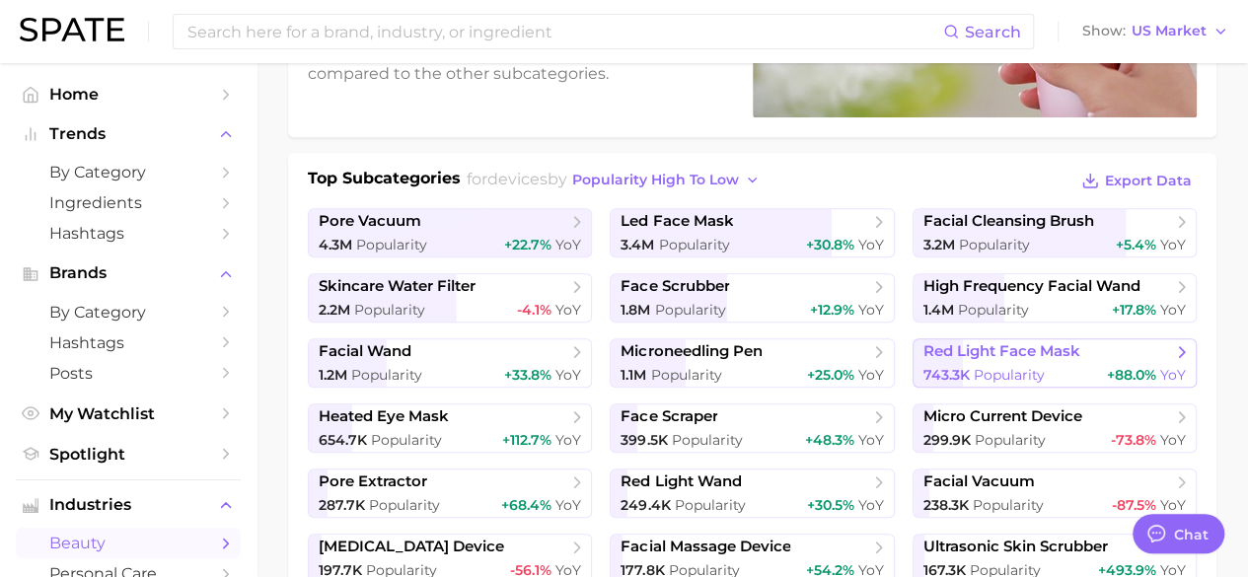
click at [1168, 346] on span "red light face mask" at bounding box center [1048, 352] width 249 height 20
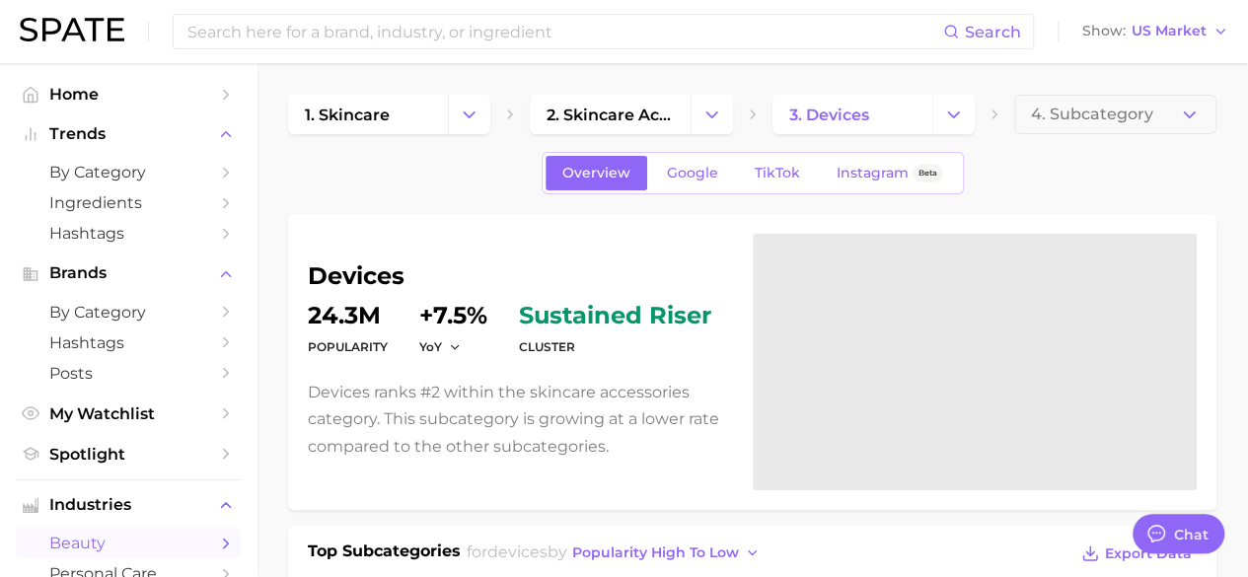
scroll to position [373, 0]
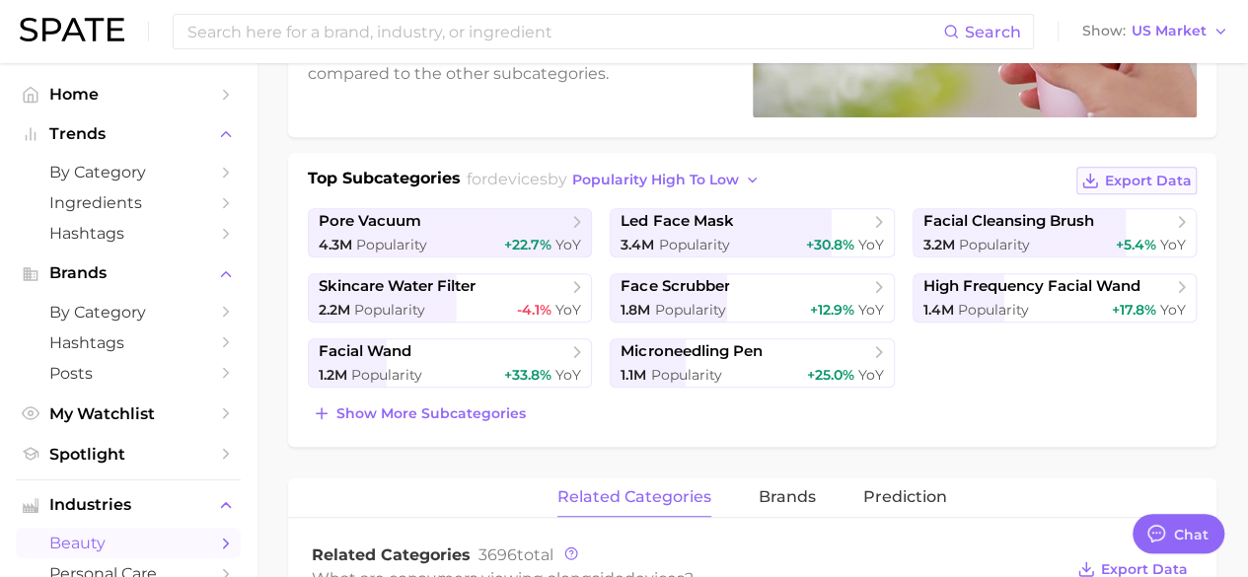
click at [1147, 173] on span "Export Data" at bounding box center [1148, 181] width 87 height 17
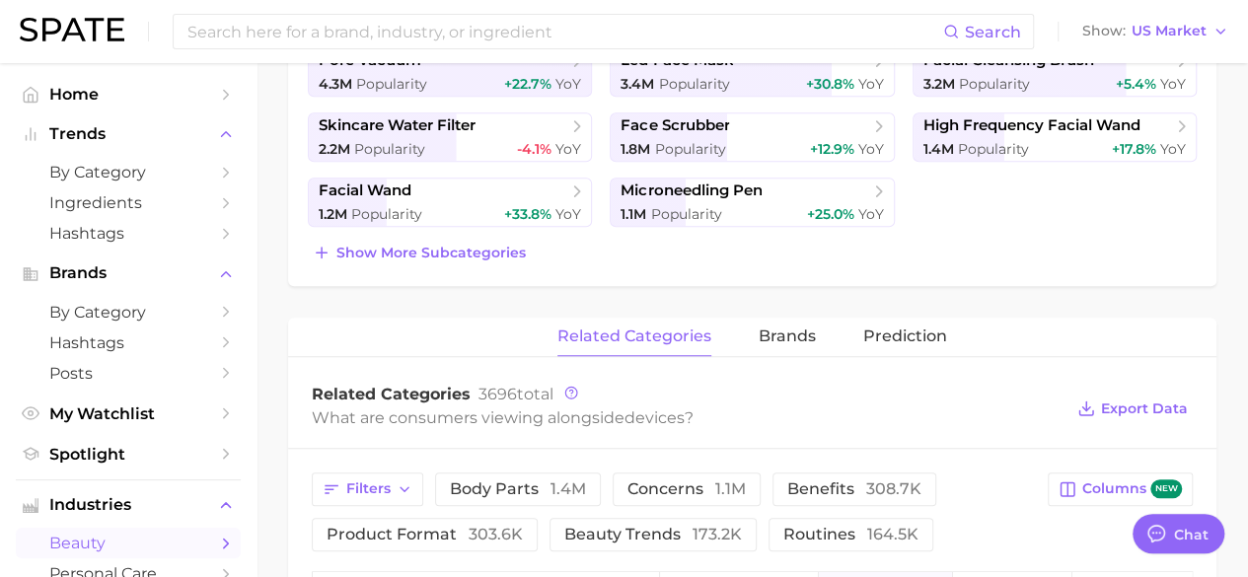
scroll to position [475, 0]
